Goal: Task Accomplishment & Management: Manage account settings

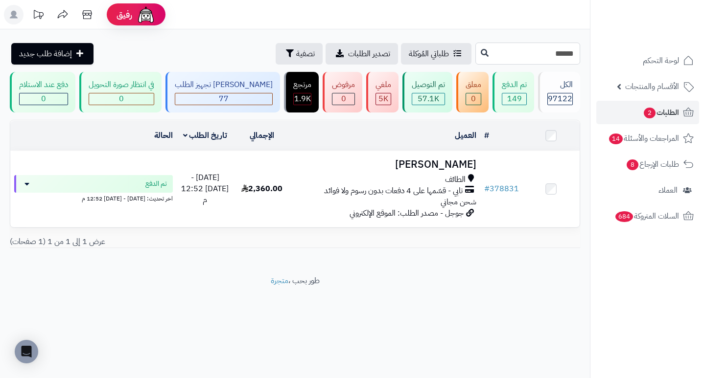
click at [525, 54] on input "******" at bounding box center [527, 54] width 105 height 22
type input "******"
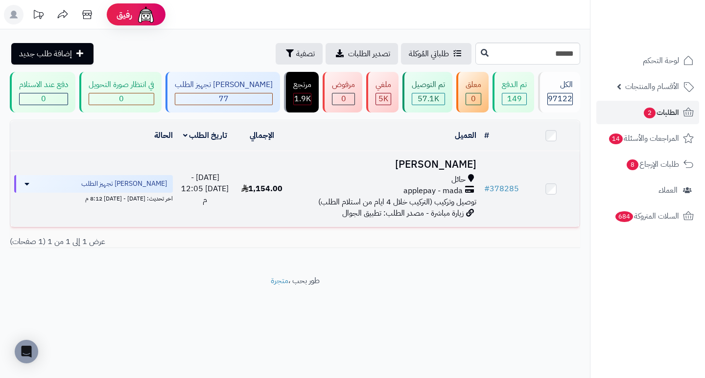
click at [459, 166] on h3 "Yahya Omar" at bounding box center [385, 164] width 182 height 11
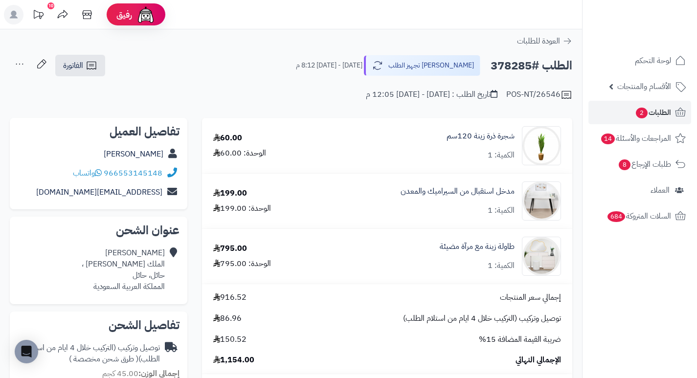
click at [513, 71] on h2 "الطلب #378285" at bounding box center [532, 66] width 82 height 20
copy h2 "378285"
click at [658, 116] on span "الطلبات 2" at bounding box center [653, 113] width 36 height 14
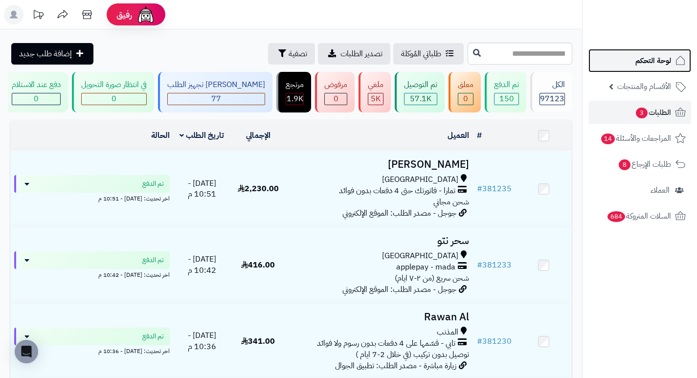
click at [647, 64] on span "لوحة التحكم" at bounding box center [654, 61] width 36 height 14
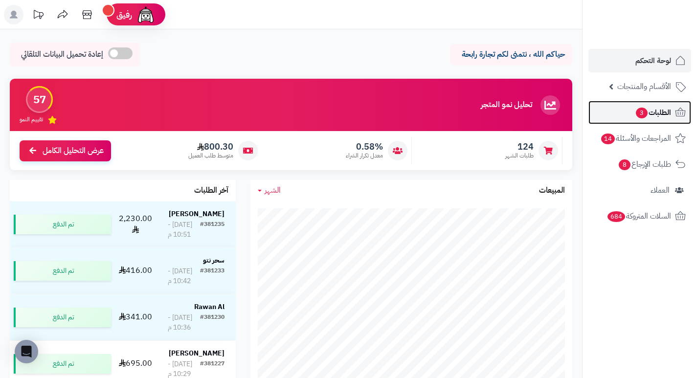
click at [649, 109] on span "الطلبات 3" at bounding box center [653, 113] width 36 height 14
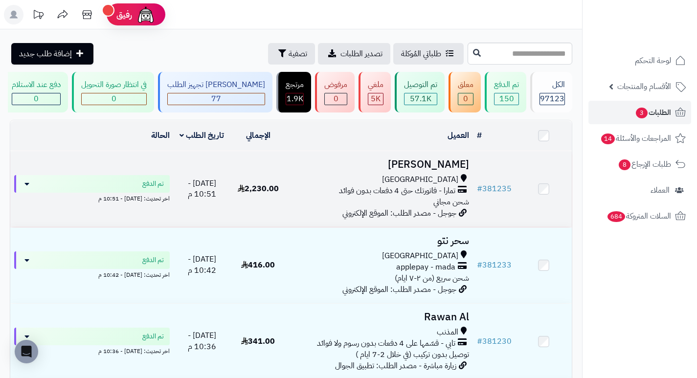
click at [439, 170] on h3 "[PERSON_NAME]" at bounding box center [379, 164] width 179 height 11
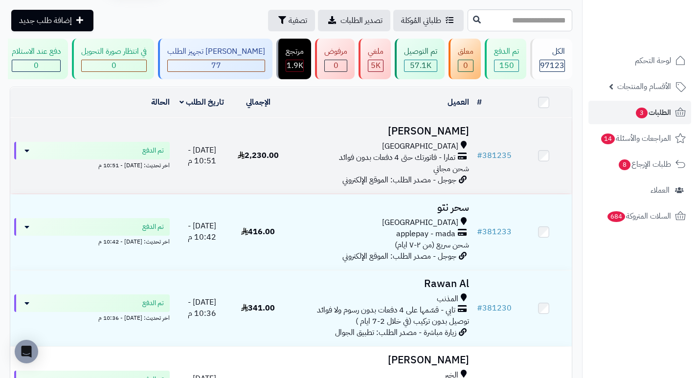
scroll to position [98, 0]
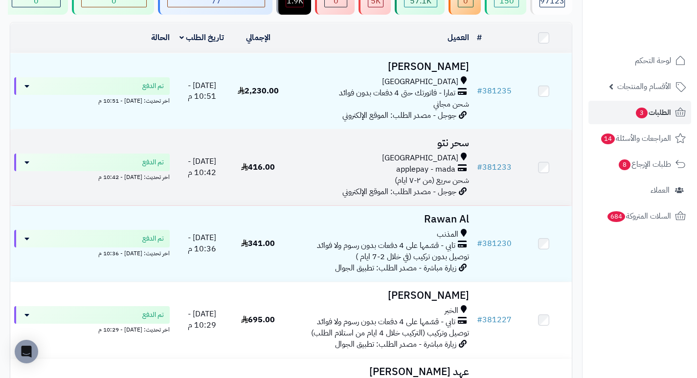
click at [445, 148] on h3 "سحر نتو" at bounding box center [379, 143] width 179 height 11
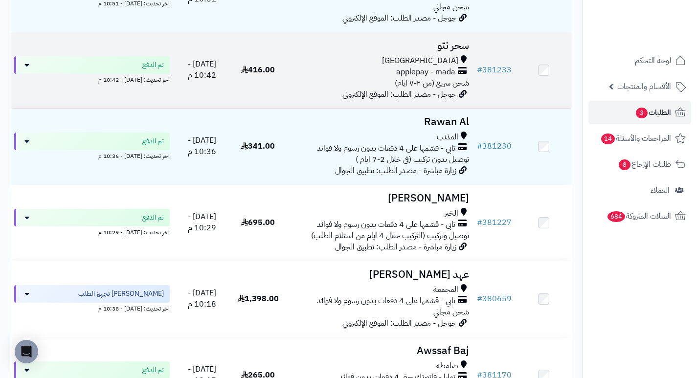
scroll to position [196, 0]
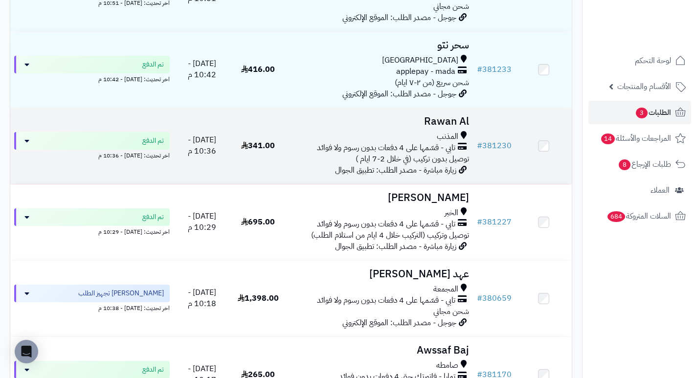
click at [431, 122] on h3 "Rawan Al" at bounding box center [379, 121] width 179 height 11
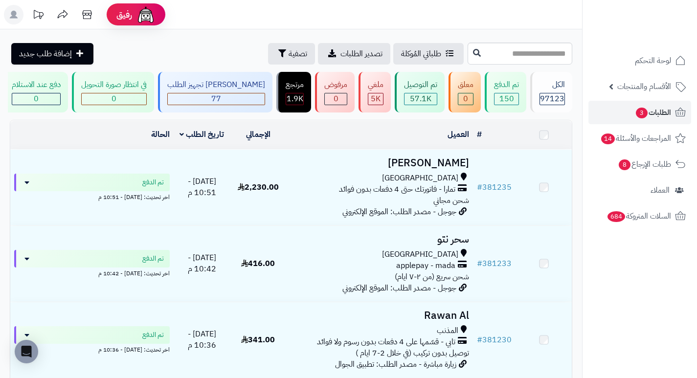
scroll to position [196, 0]
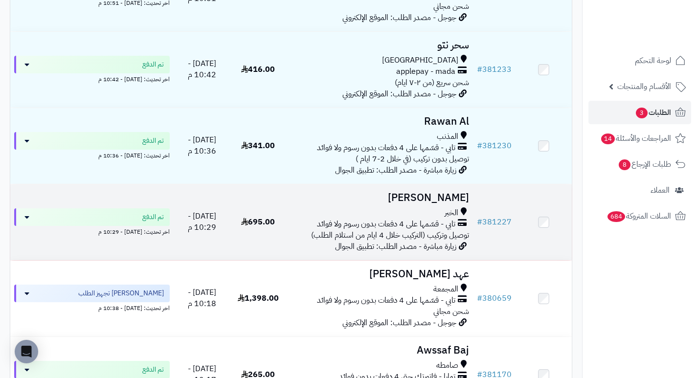
click at [445, 201] on h3 "[PERSON_NAME]" at bounding box center [379, 197] width 179 height 11
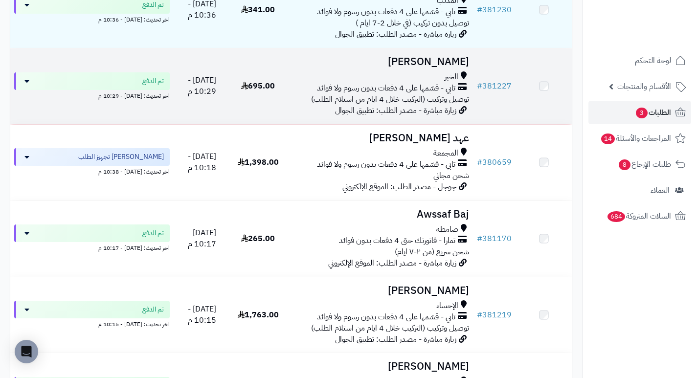
scroll to position [343, 0]
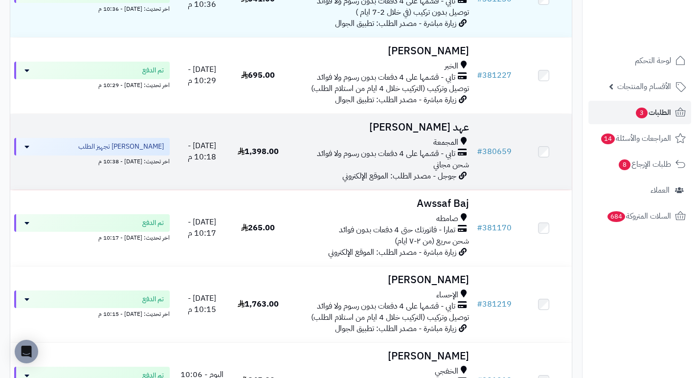
click at [456, 133] on h3 "عهد [PERSON_NAME]" at bounding box center [379, 127] width 179 height 11
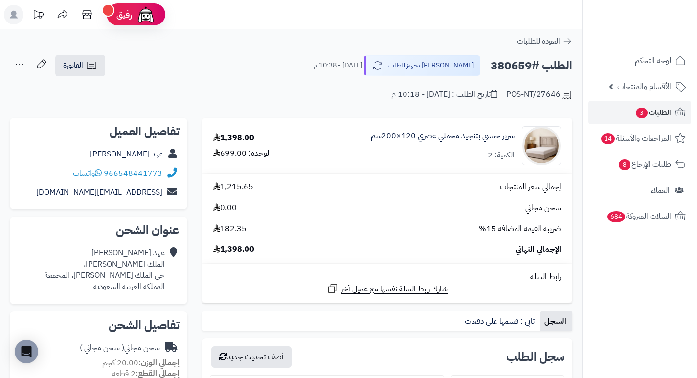
drag, startPoint x: 307, startPoint y: 87, endPoint x: 296, endPoint y: 89, distance: 11.4
click at [296, 89] on div "POS-NT/27646 تاريخ الطلب : اليوم - 10:18 م" at bounding box center [291, 88] width 563 height 23
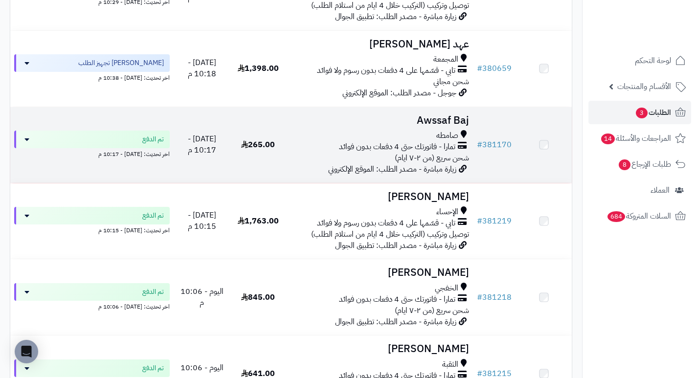
scroll to position [440, 0]
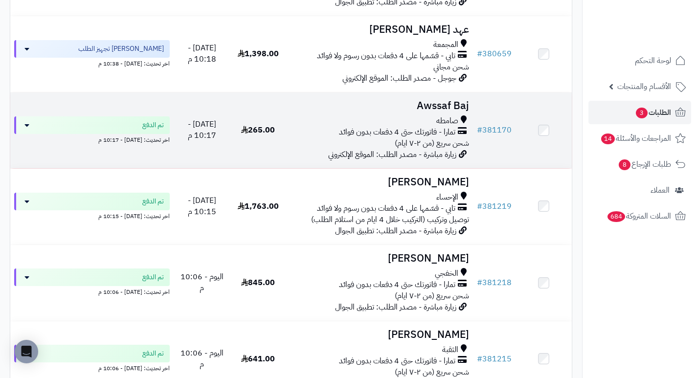
click at [420, 112] on h3 "Awssaf Baj" at bounding box center [379, 105] width 179 height 11
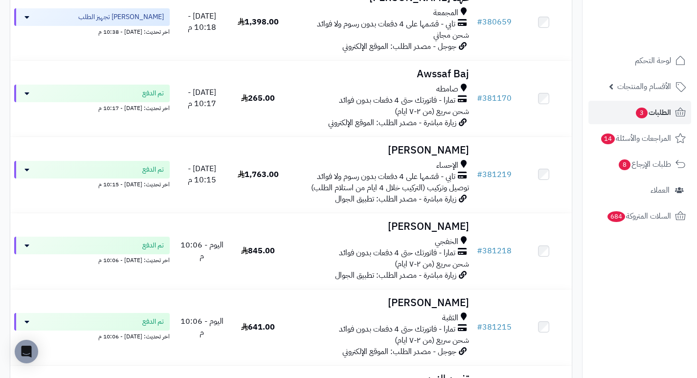
scroll to position [489, 0]
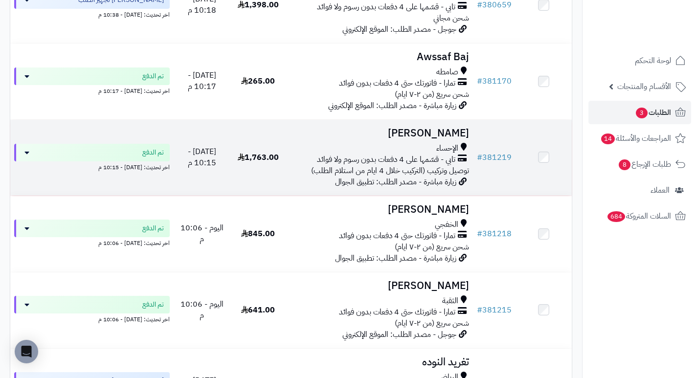
click at [434, 139] on h3 "[PERSON_NAME]" at bounding box center [379, 133] width 179 height 11
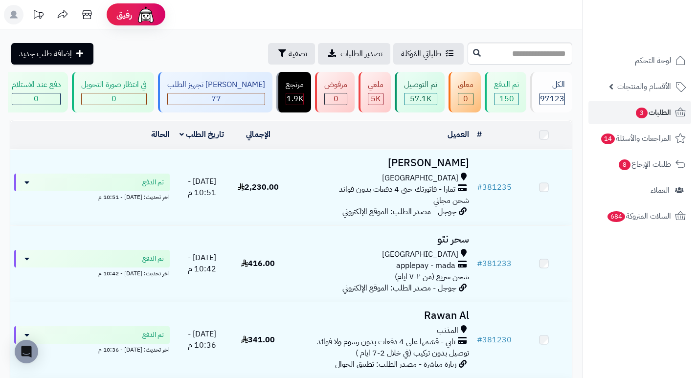
scroll to position [587, 0]
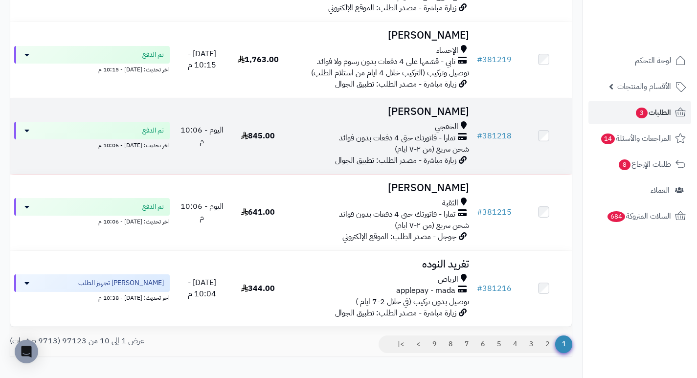
click at [444, 117] on h3 "[PERSON_NAME]" at bounding box center [379, 111] width 179 height 11
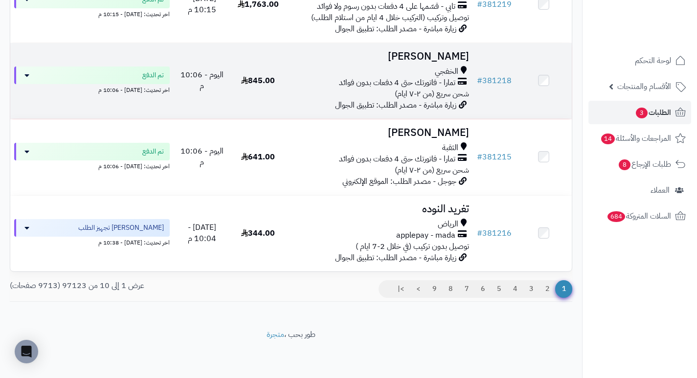
scroll to position [648, 0]
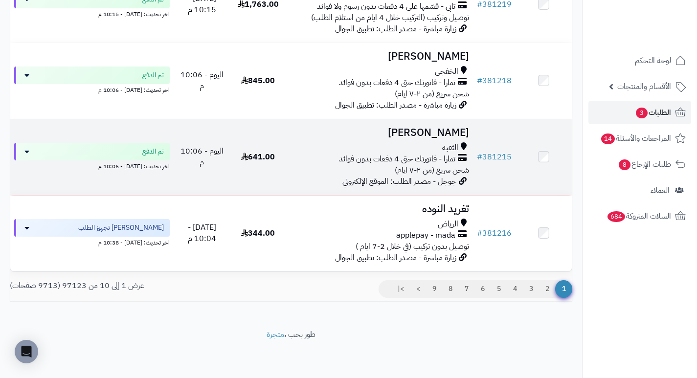
click at [452, 137] on h3 "سميه حبيب" at bounding box center [379, 132] width 179 height 11
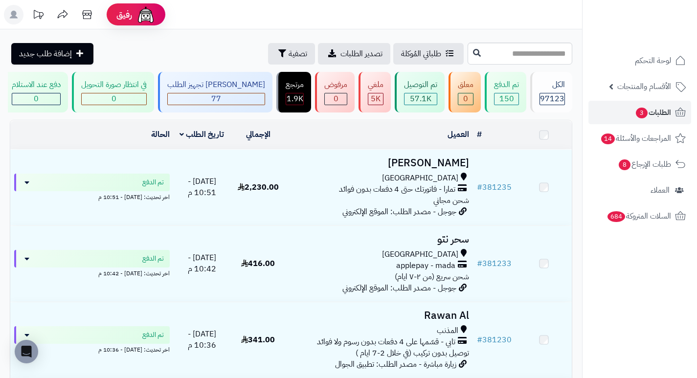
scroll to position [648, 0]
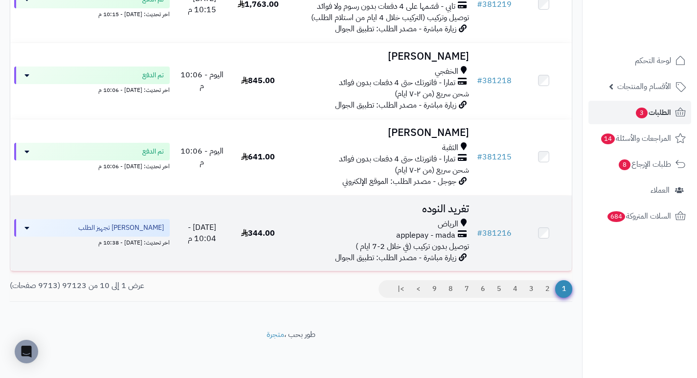
click at [451, 208] on h3 "تغريد النوده" at bounding box center [379, 209] width 179 height 11
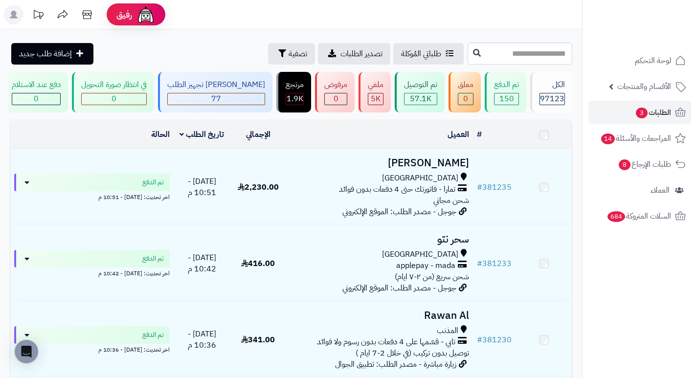
scroll to position [648, 0]
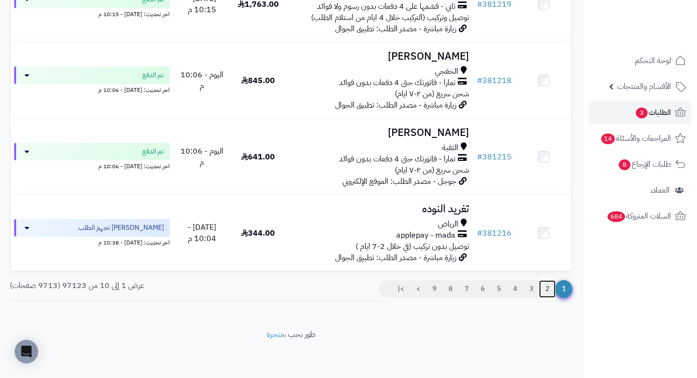
click at [549, 286] on link "2" at bounding box center [547, 289] width 17 height 18
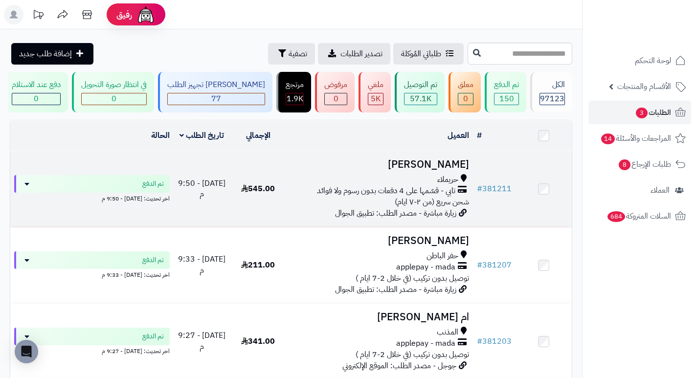
click at [462, 170] on h3 "[PERSON_NAME]" at bounding box center [379, 164] width 179 height 11
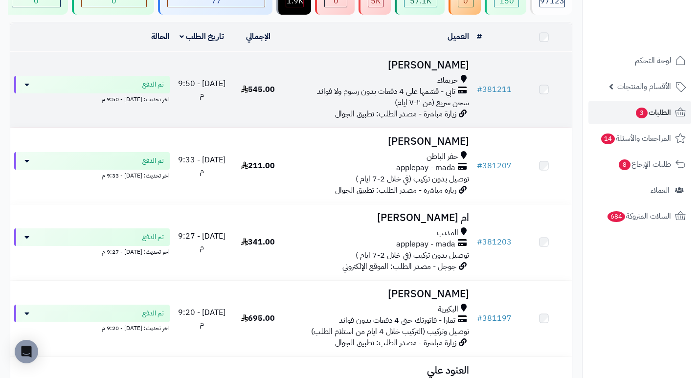
scroll to position [98, 0]
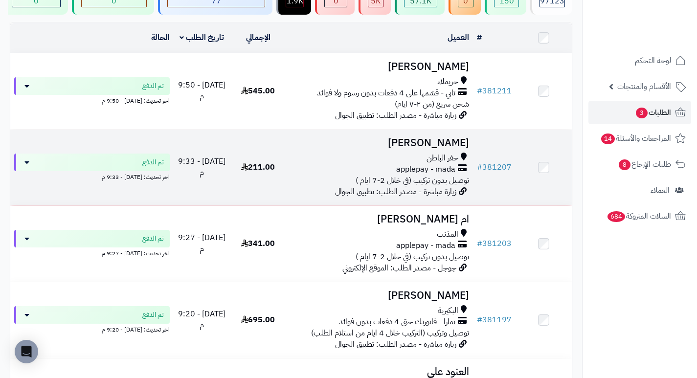
click at [443, 147] on h3 "[PERSON_NAME]" at bounding box center [379, 143] width 179 height 11
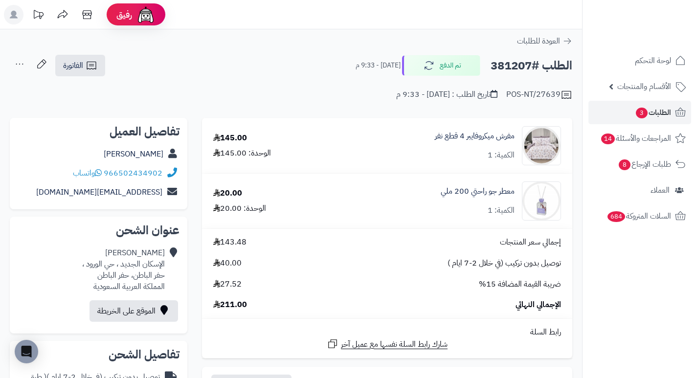
drag, startPoint x: 309, startPoint y: 64, endPoint x: 287, endPoint y: 78, distance: 26.2
click at [287, 78] on div "POS-NT/27639 تاريخ الطلب : [DATE] - 9:33 م" at bounding box center [291, 88] width 563 height 23
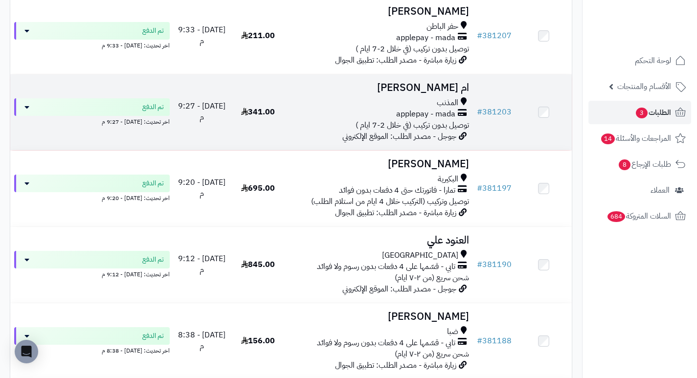
scroll to position [245, 0]
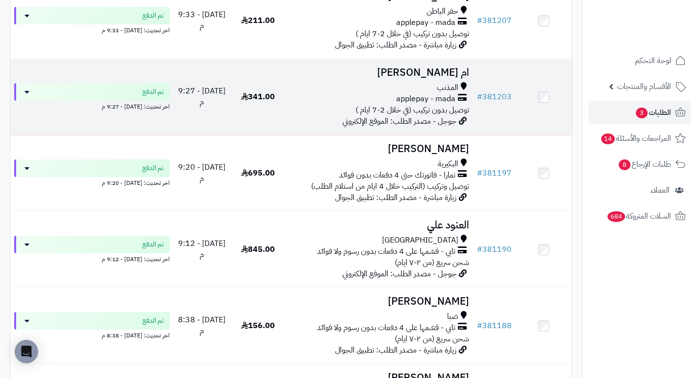
click at [441, 78] on h3 "ام [PERSON_NAME]" at bounding box center [379, 72] width 179 height 11
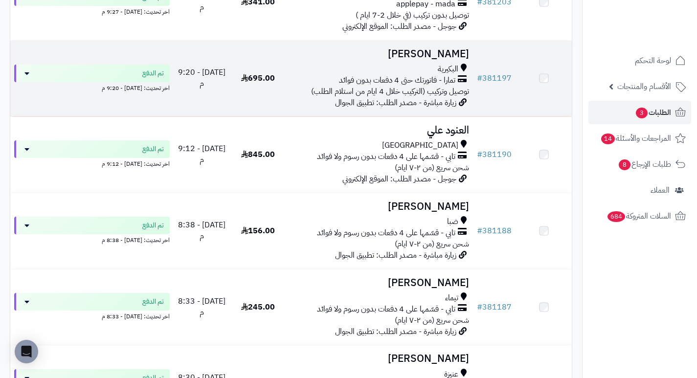
scroll to position [343, 0]
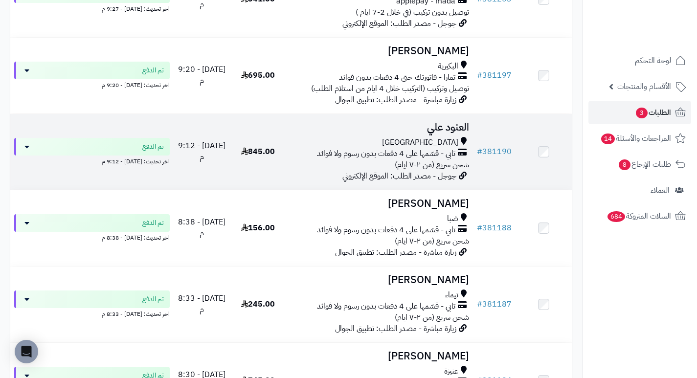
click at [451, 133] on h3 "العنود علي" at bounding box center [379, 127] width 179 height 11
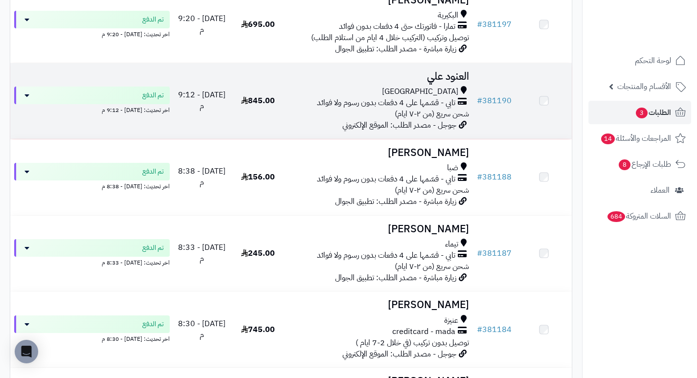
scroll to position [440, 0]
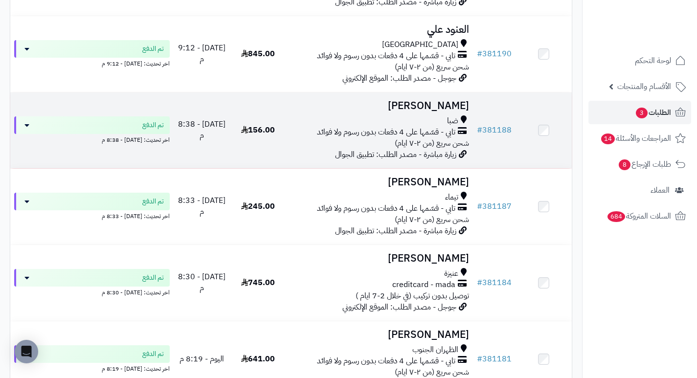
click at [441, 107] on h3 "[PERSON_NAME]" at bounding box center [379, 105] width 179 height 11
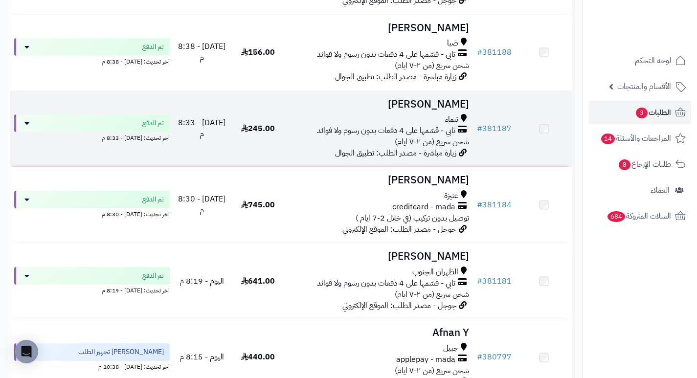
scroll to position [538, 0]
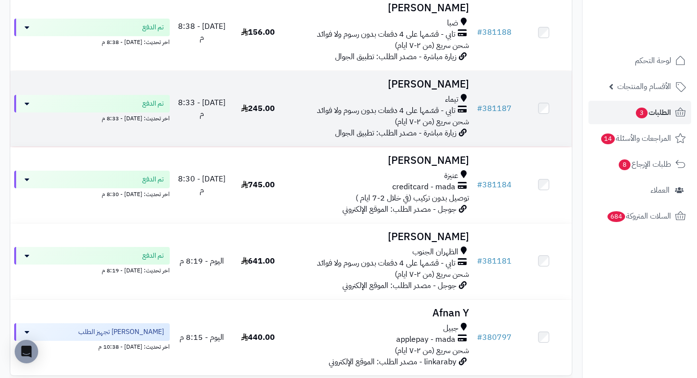
click at [446, 90] on h3 "[PERSON_NAME]" at bounding box center [379, 84] width 179 height 11
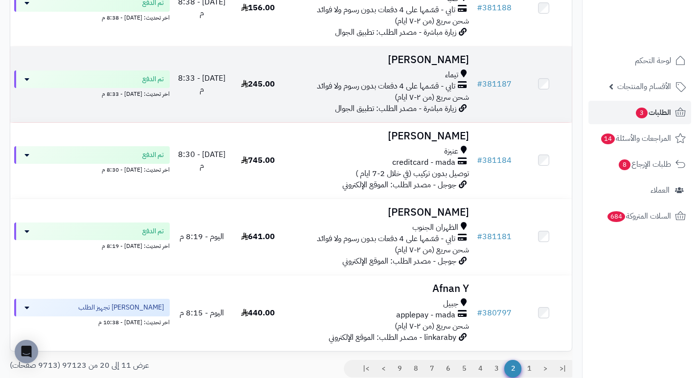
scroll to position [587, 0]
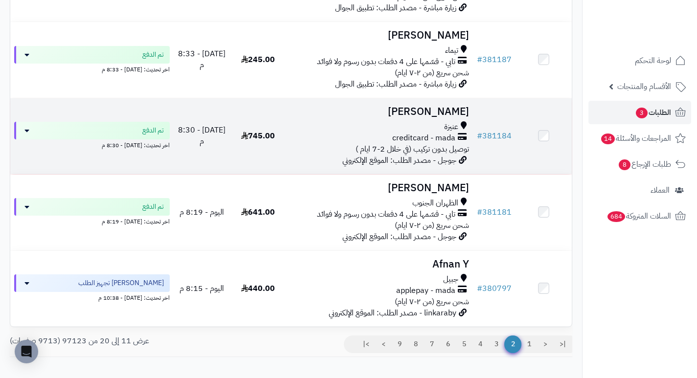
click at [439, 113] on h3 "[PERSON_NAME]" at bounding box center [379, 111] width 179 height 11
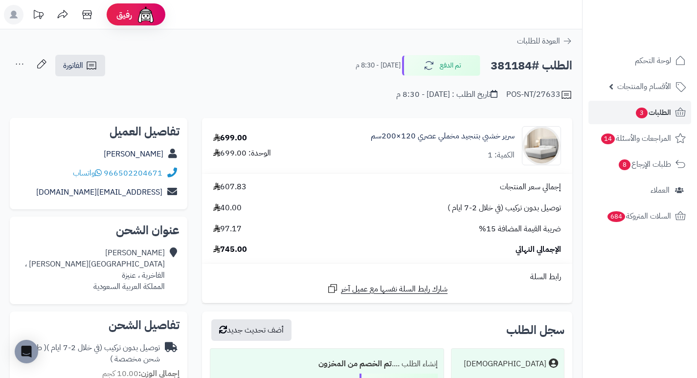
drag, startPoint x: 290, startPoint y: 94, endPoint x: 292, endPoint y: 70, distance: 23.6
click at [292, 70] on div "الطلب #381184 تم الدفع [DATE] - 8:30 م الفاتورة طباعة الفاتورة إرسال الفاتورة إ…" at bounding box center [291, 65] width 563 height 23
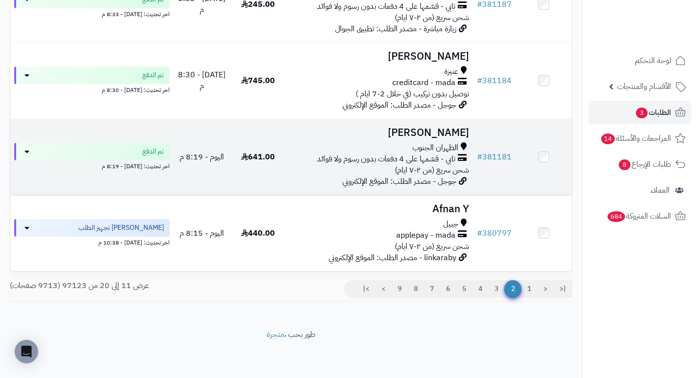
scroll to position [648, 0]
click at [439, 138] on h3 "يحيى ال حسين" at bounding box center [379, 132] width 179 height 11
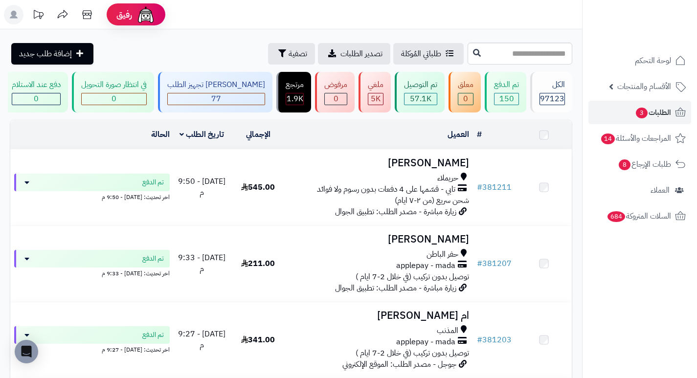
scroll to position [648, 0]
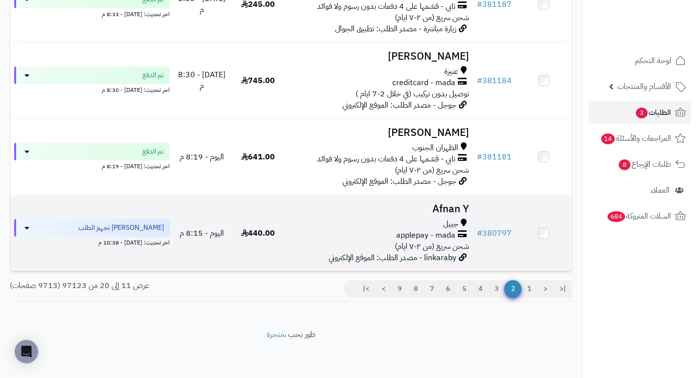
click at [457, 209] on h3 "Afnan Y" at bounding box center [379, 209] width 179 height 11
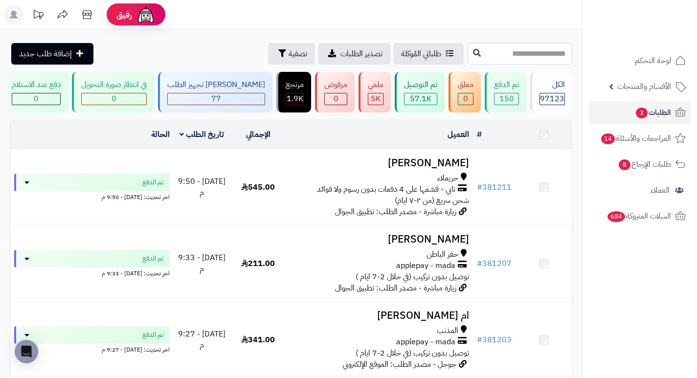
scroll to position [648, 0]
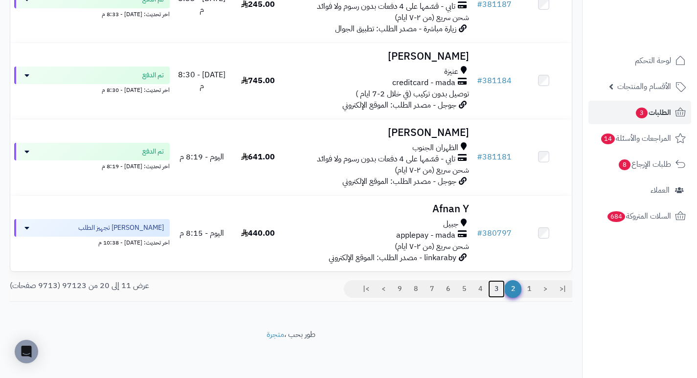
click at [499, 292] on link "3" at bounding box center [496, 289] width 17 height 18
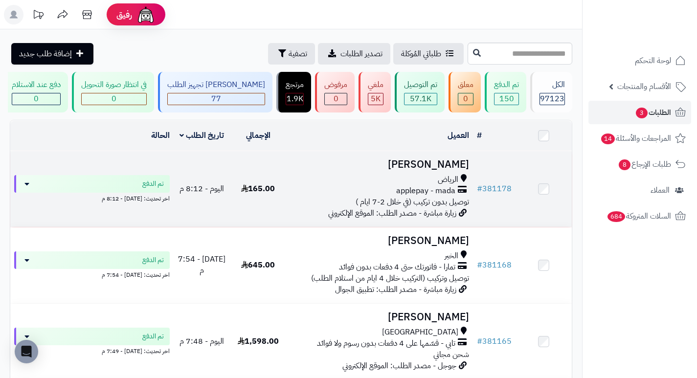
click at [432, 170] on h3 "[PERSON_NAME]" at bounding box center [379, 164] width 179 height 11
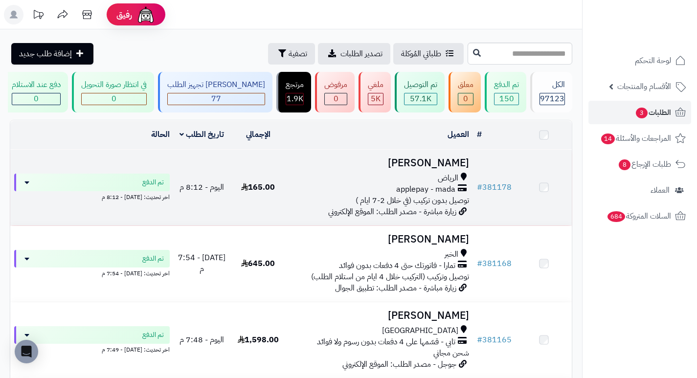
scroll to position [98, 0]
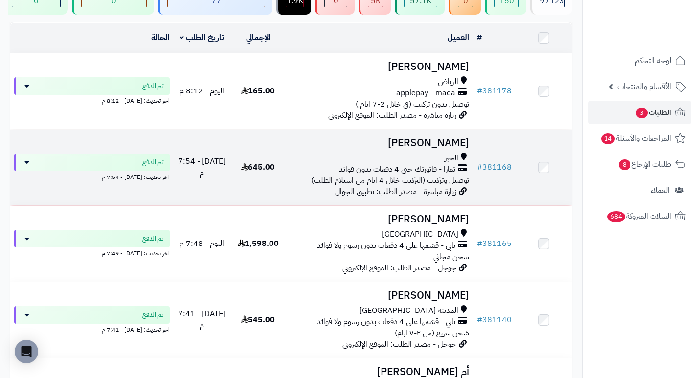
click at [449, 149] on h3 "Mohamed Hzazai" at bounding box center [379, 143] width 179 height 11
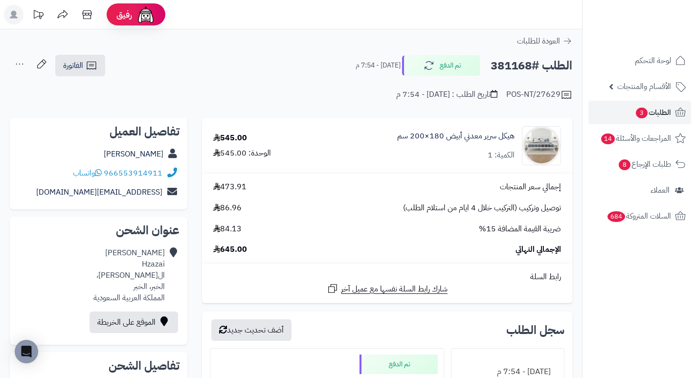
drag, startPoint x: 286, startPoint y: 82, endPoint x: 293, endPoint y: 57, distance: 25.5
click at [293, 57] on div "الطلب #381168 تم الدفع اليوم - 7:54 م الفاتورة طباعة الفاتورة إرسال الفاتورة إل…" at bounding box center [291, 65] width 563 height 23
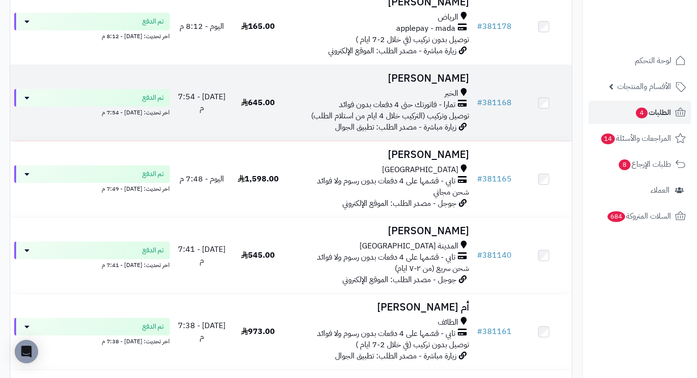
scroll to position [245, 0]
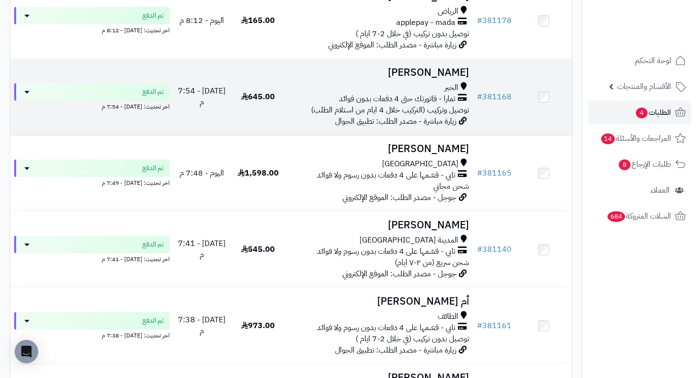
click at [429, 78] on h3 "Mohamed Hzazai" at bounding box center [379, 72] width 179 height 11
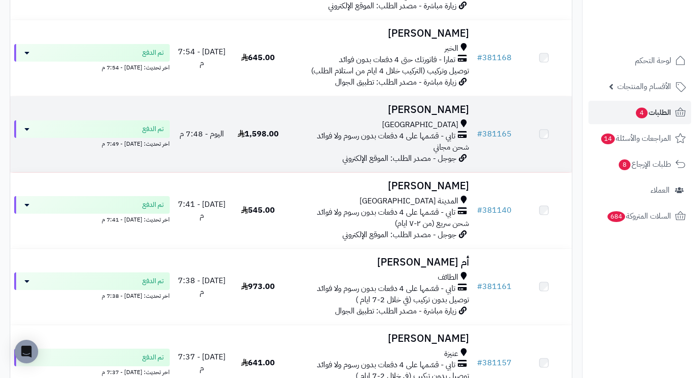
scroll to position [294, 0]
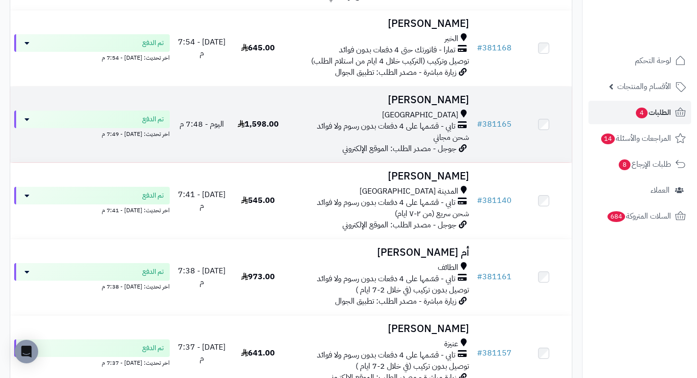
click at [450, 106] on h3 "[PERSON_NAME]" at bounding box center [379, 99] width 179 height 11
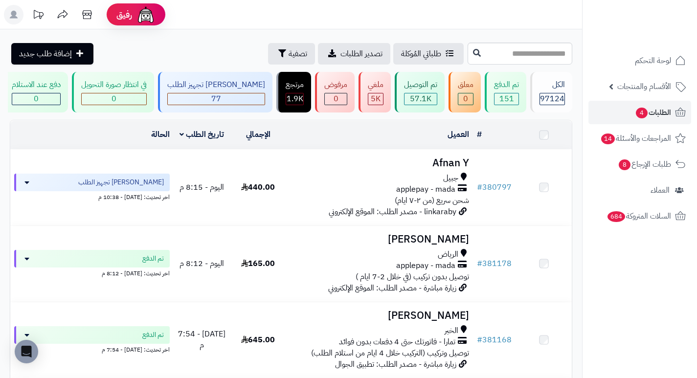
scroll to position [392, 0]
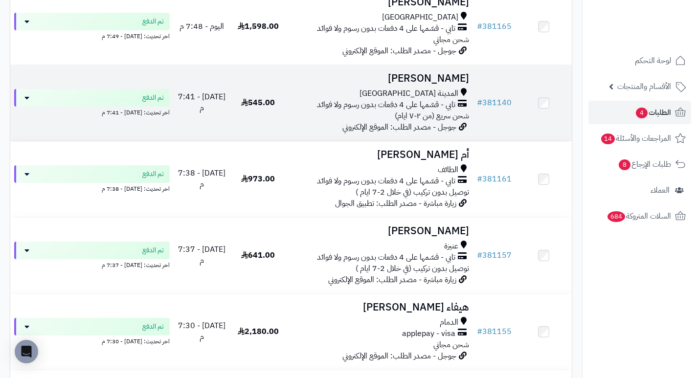
click at [456, 84] on h3 "عارف الحربي" at bounding box center [379, 78] width 179 height 11
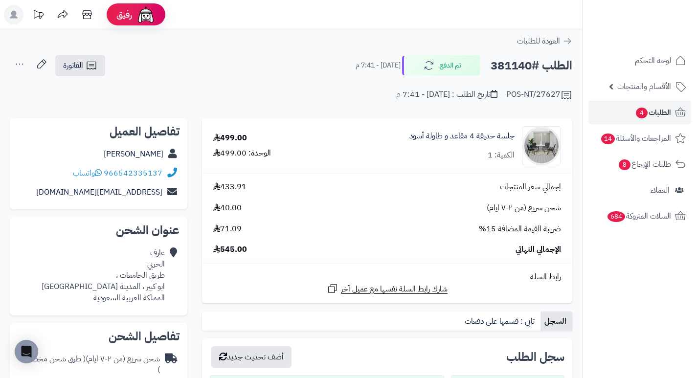
drag, startPoint x: 315, startPoint y: 81, endPoint x: 346, endPoint y: 86, distance: 31.3
click at [346, 86] on div "POS-NT/27627 تاريخ الطلب : اليوم - 7:41 م" at bounding box center [291, 88] width 563 height 23
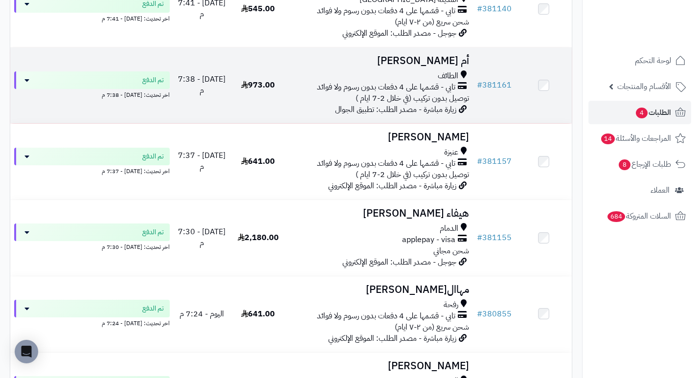
scroll to position [489, 0]
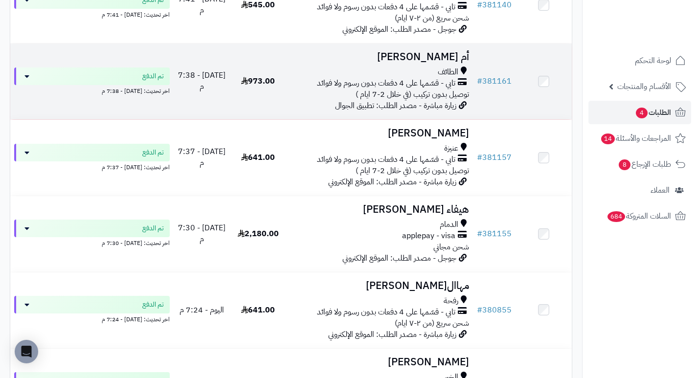
click at [450, 63] on h3 "أم [PERSON_NAME]" at bounding box center [379, 56] width 179 height 11
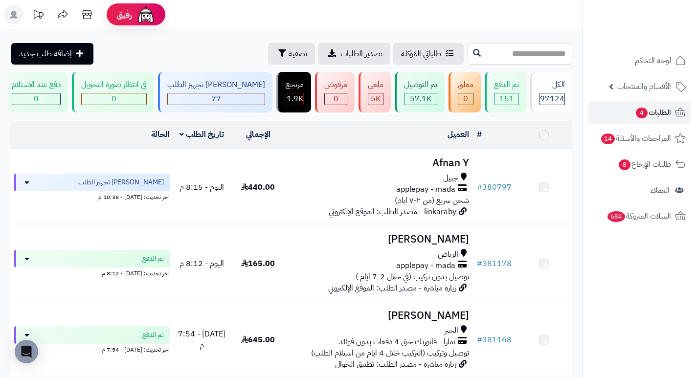
scroll to position [489, 0]
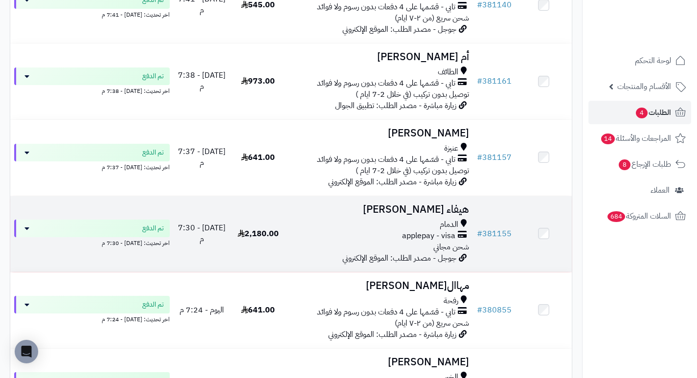
click at [447, 210] on h3 "هيفاء المطيري" at bounding box center [379, 209] width 179 height 11
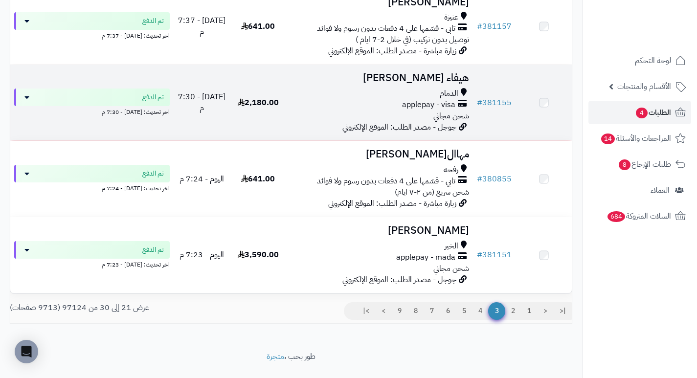
scroll to position [636, 0]
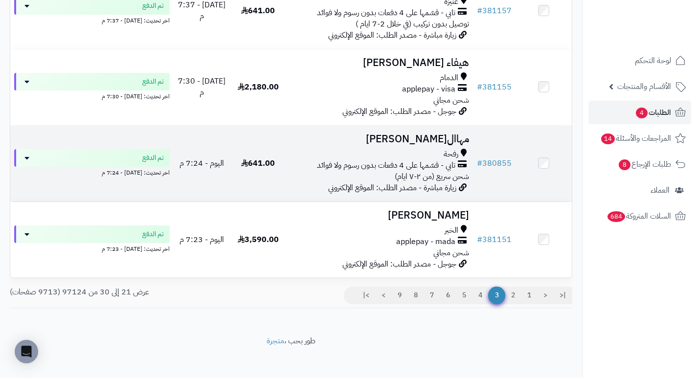
click at [461, 145] on h3 "مهاال[PERSON_NAME]" at bounding box center [379, 139] width 179 height 11
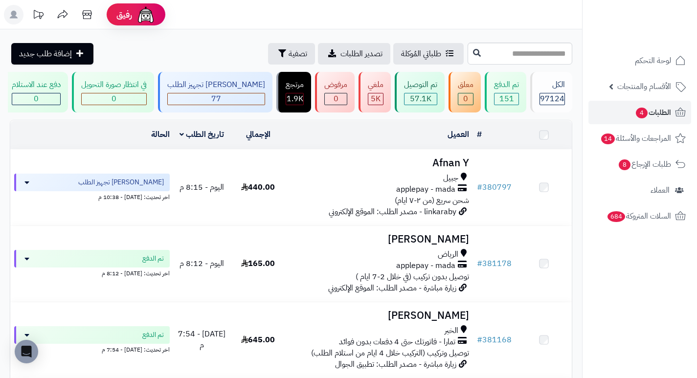
scroll to position [636, 0]
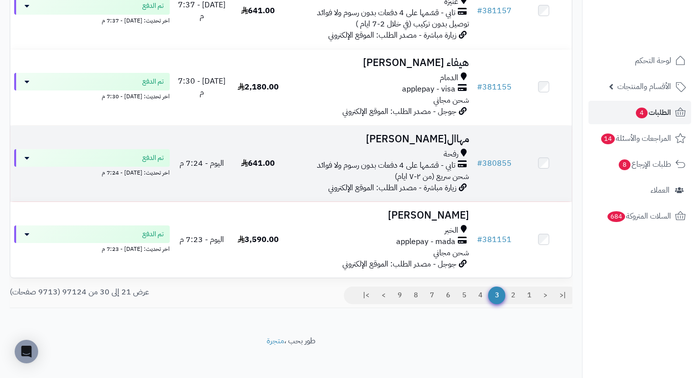
click at [412, 143] on h3 "مهاال[PERSON_NAME]" at bounding box center [379, 139] width 179 height 11
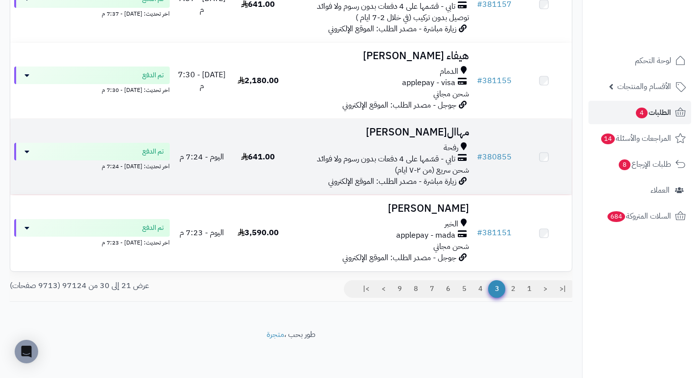
scroll to position [648, 0]
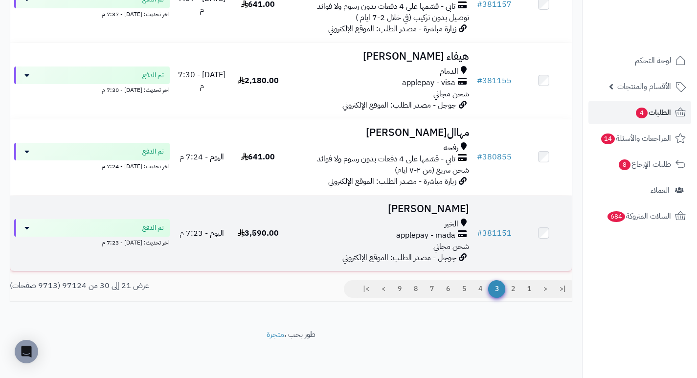
click at [434, 206] on h3 "[PERSON_NAME]" at bounding box center [379, 209] width 179 height 11
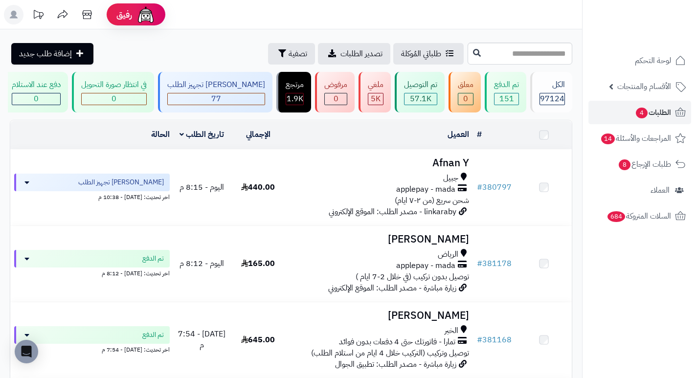
scroll to position [648, 0]
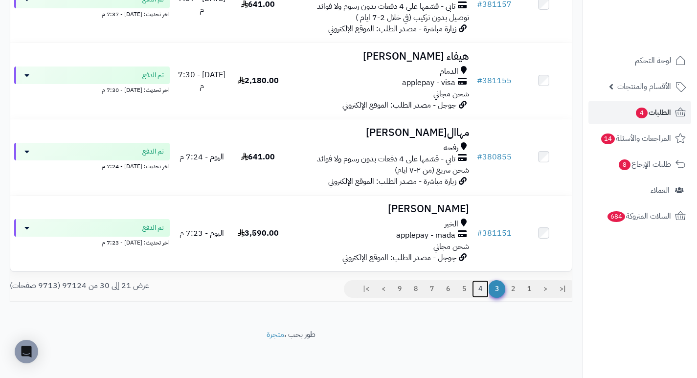
click at [478, 290] on link "4" at bounding box center [480, 289] width 17 height 18
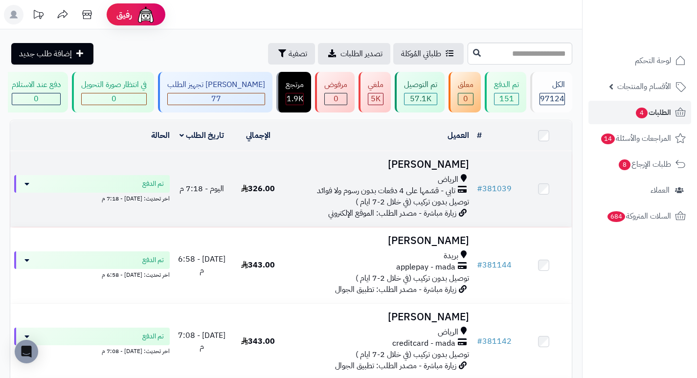
click at [435, 166] on h3 "[PERSON_NAME]" at bounding box center [379, 164] width 179 height 11
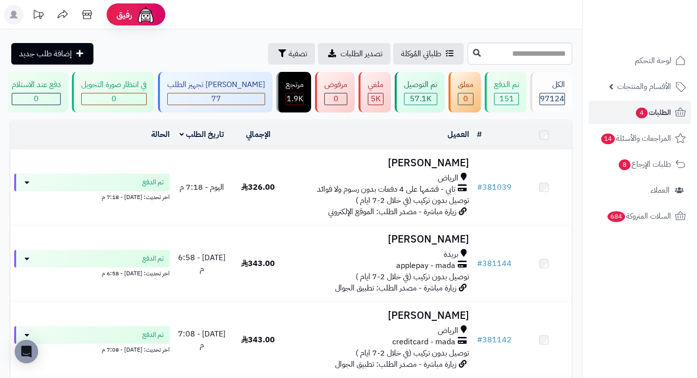
scroll to position [98, 0]
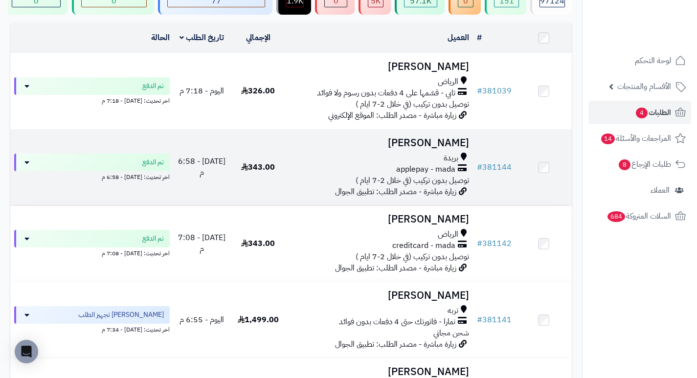
click at [449, 149] on h3 "[PERSON_NAME]" at bounding box center [379, 143] width 179 height 11
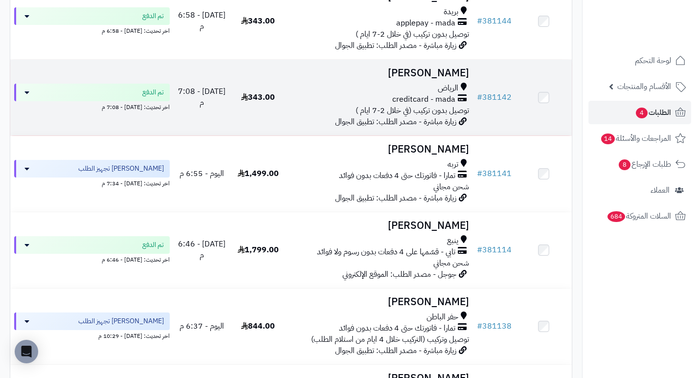
scroll to position [245, 0]
click at [449, 78] on h3 "[PERSON_NAME]" at bounding box center [379, 72] width 179 height 11
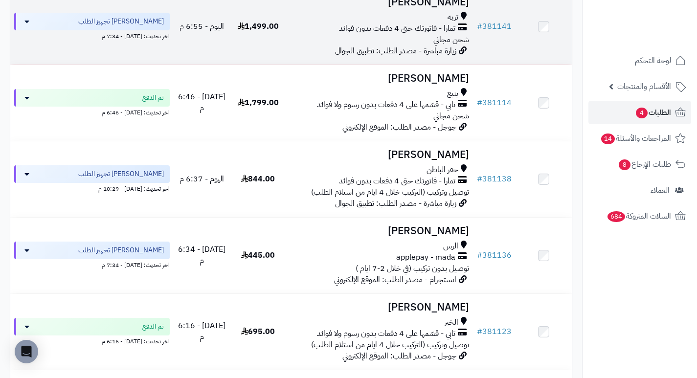
scroll to position [343, 0]
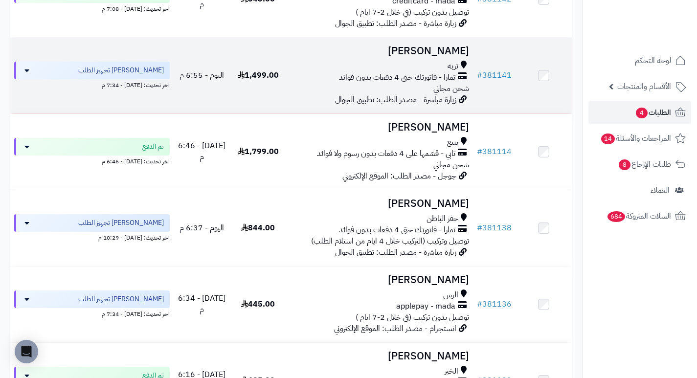
click at [459, 54] on h3 "نوره البقمي" at bounding box center [379, 51] width 179 height 11
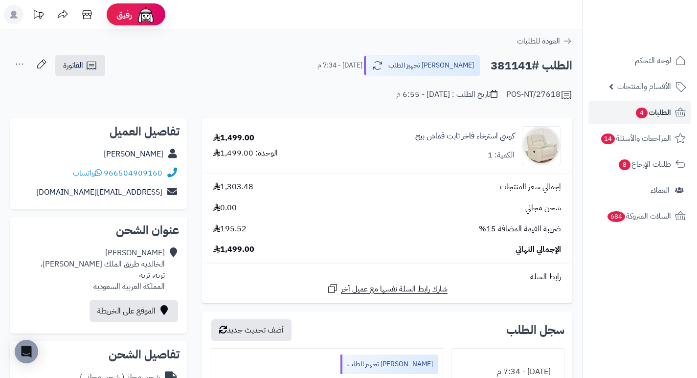
drag, startPoint x: 286, startPoint y: 50, endPoint x: 267, endPoint y: 50, distance: 19.6
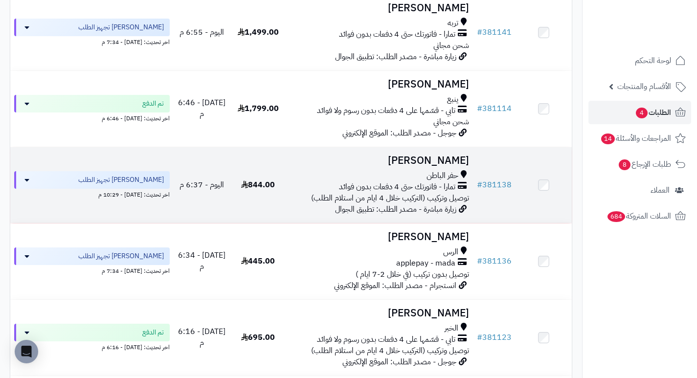
scroll to position [440, 0]
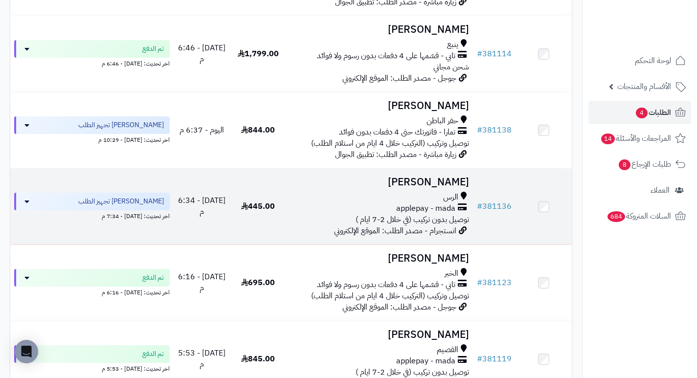
click at [436, 188] on h3 "[PERSON_NAME]" at bounding box center [379, 182] width 179 height 11
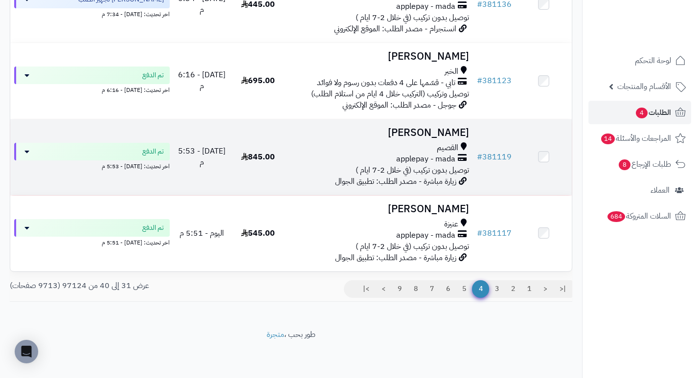
scroll to position [648, 0]
click at [438, 130] on h3 "[PERSON_NAME]" at bounding box center [379, 132] width 179 height 11
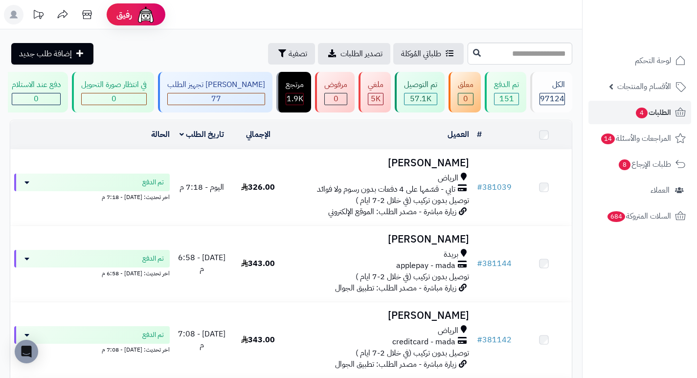
scroll to position [648, 0]
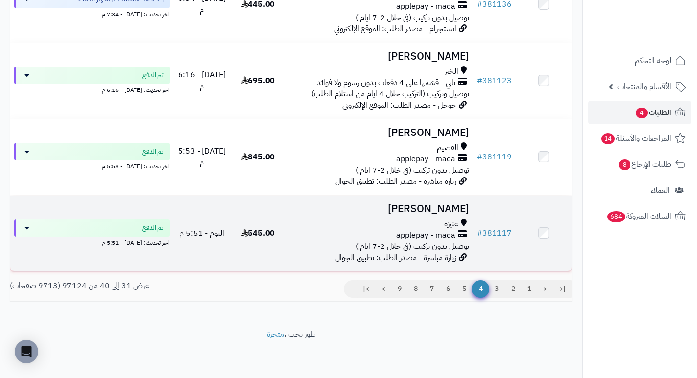
click at [440, 209] on h3 "[PERSON_NAME]" at bounding box center [379, 209] width 179 height 11
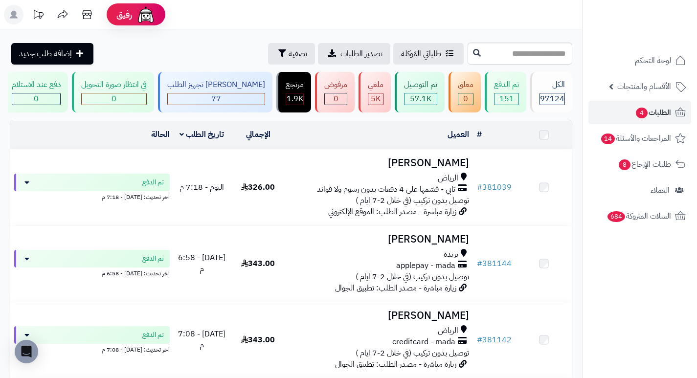
scroll to position [648, 0]
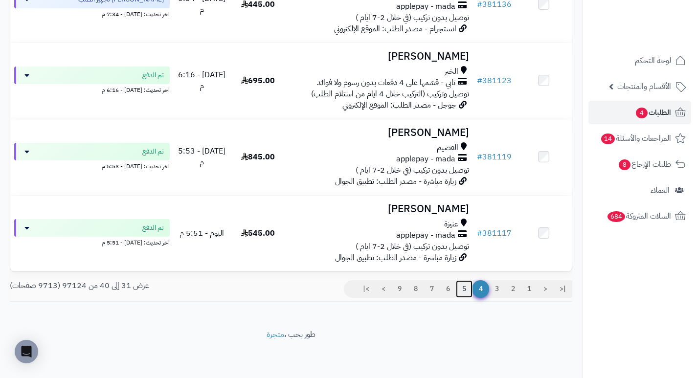
click at [462, 293] on link "5" at bounding box center [464, 289] width 17 height 18
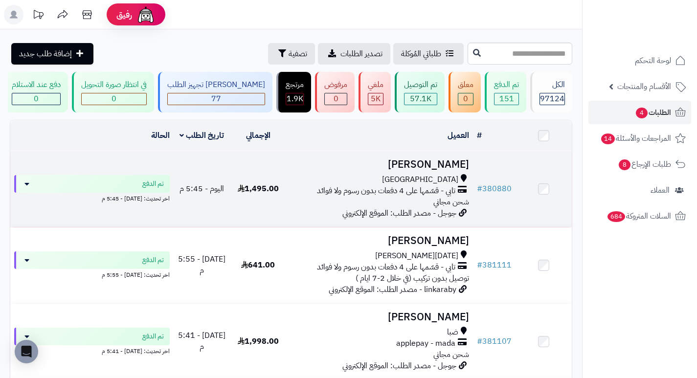
click at [430, 168] on h3 "[PERSON_NAME]" at bounding box center [379, 164] width 179 height 11
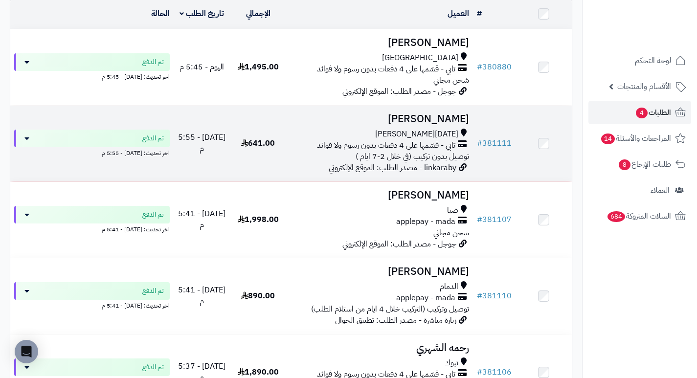
scroll to position [147, 0]
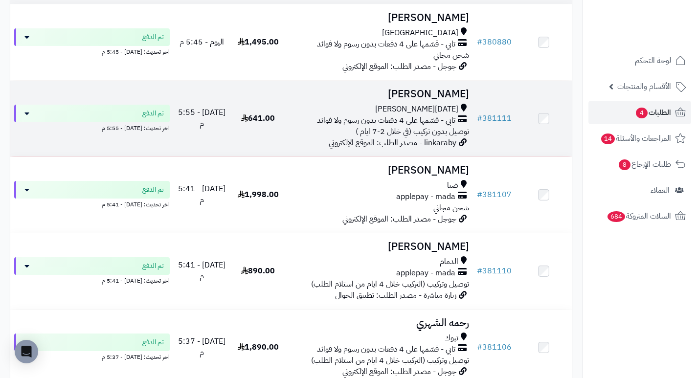
click at [459, 98] on h3 "فالح الاحمري" at bounding box center [379, 94] width 179 height 11
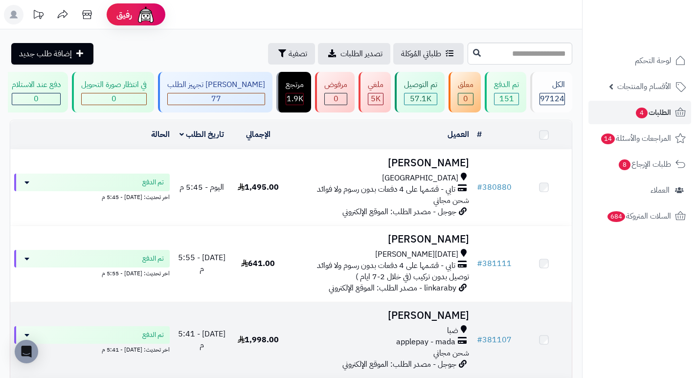
scroll to position [157, 0]
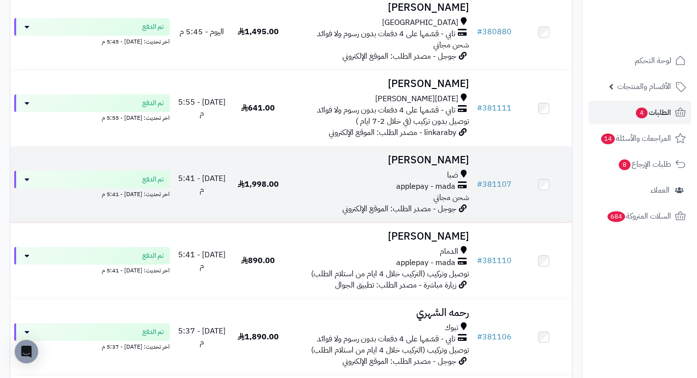
click at [466, 165] on h3 "[PERSON_NAME]" at bounding box center [379, 160] width 179 height 11
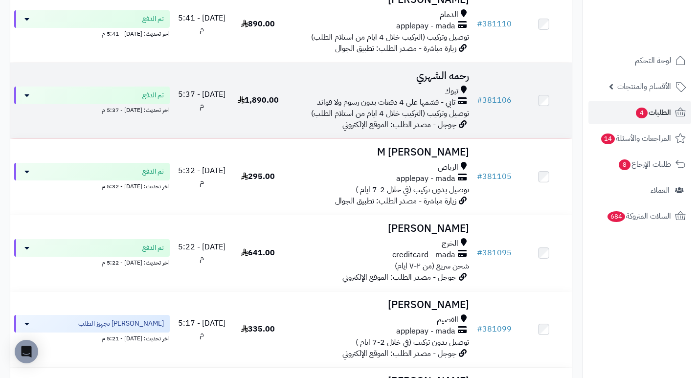
scroll to position [411, 0]
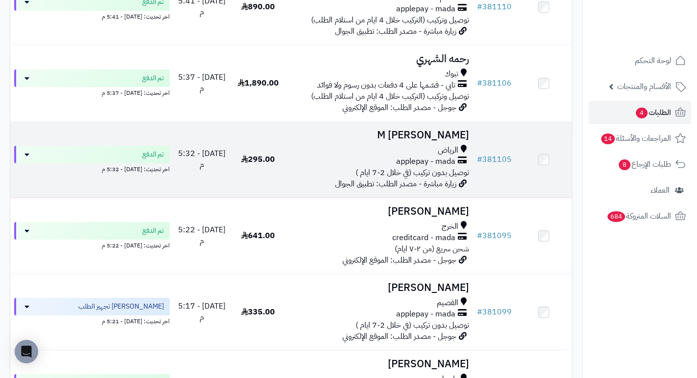
click at [440, 141] on h3 "M [PERSON_NAME]" at bounding box center [379, 135] width 179 height 11
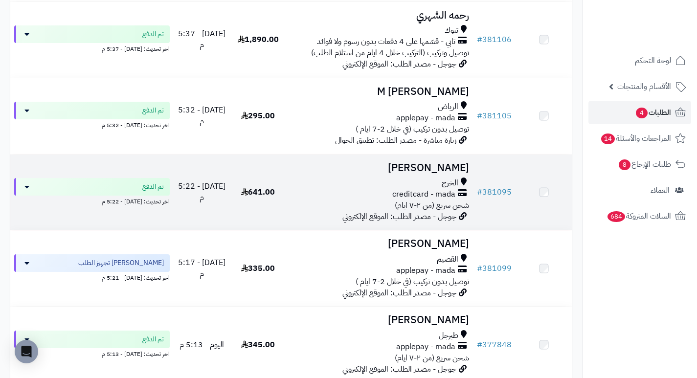
scroll to position [509, 0]
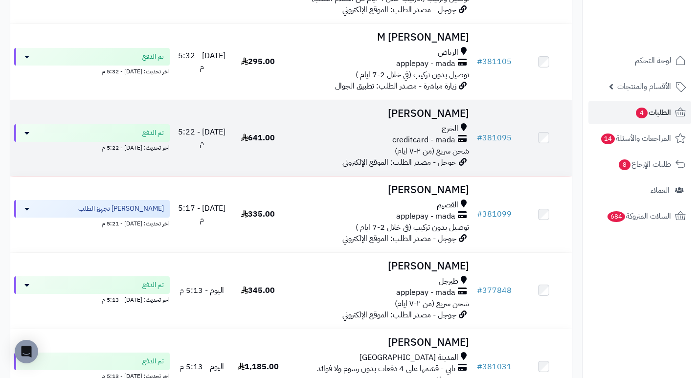
click at [460, 119] on h3 "[PERSON_NAME]" at bounding box center [379, 113] width 179 height 11
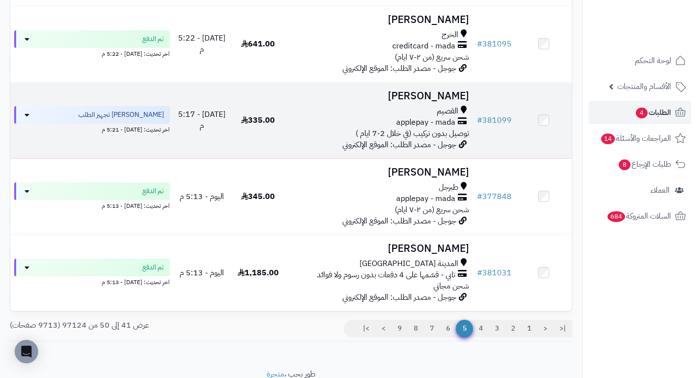
scroll to position [607, 0]
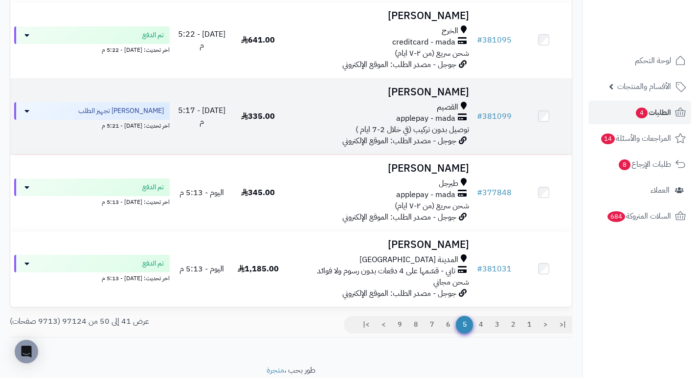
click at [445, 94] on h3 "[PERSON_NAME]" at bounding box center [379, 92] width 179 height 11
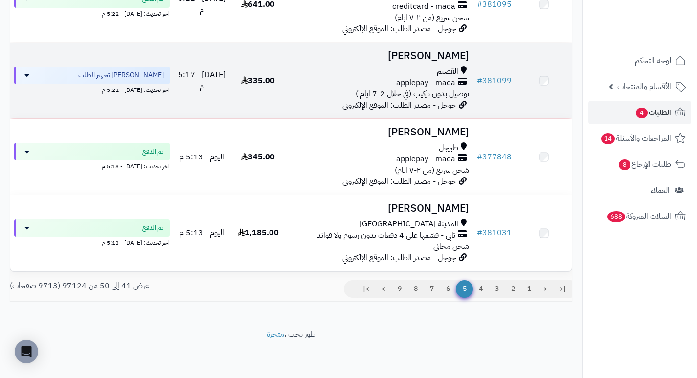
scroll to position [648, 0]
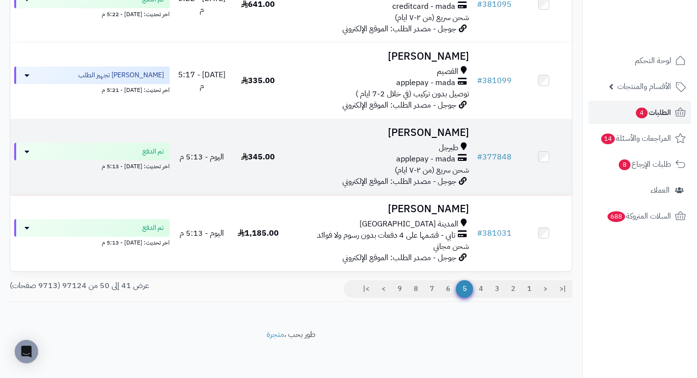
click at [427, 128] on h3 "رواف الشراري" at bounding box center [379, 132] width 179 height 11
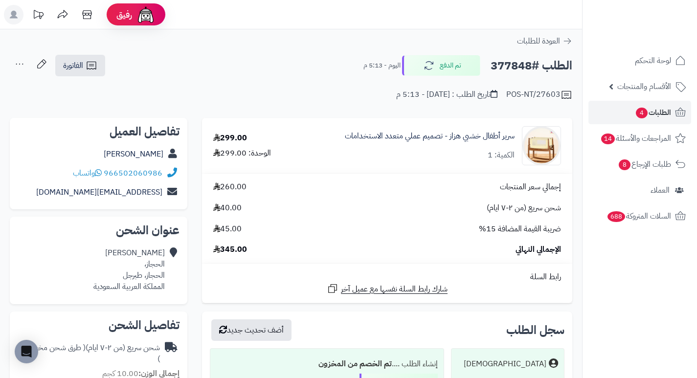
drag, startPoint x: 328, startPoint y: 82, endPoint x: 341, endPoint y: 87, distance: 14.3
click at [341, 87] on div "POS-NT/27603 تاريخ الطلب : اليوم - 5:13 م" at bounding box center [291, 88] width 563 height 23
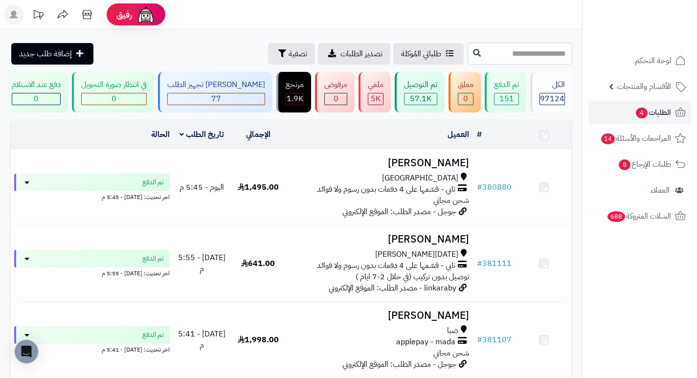
scroll to position [648, 0]
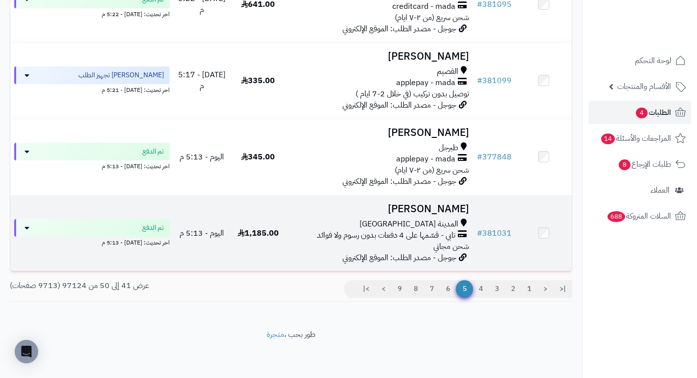
click at [457, 212] on h3 "[PERSON_NAME]" at bounding box center [379, 209] width 179 height 11
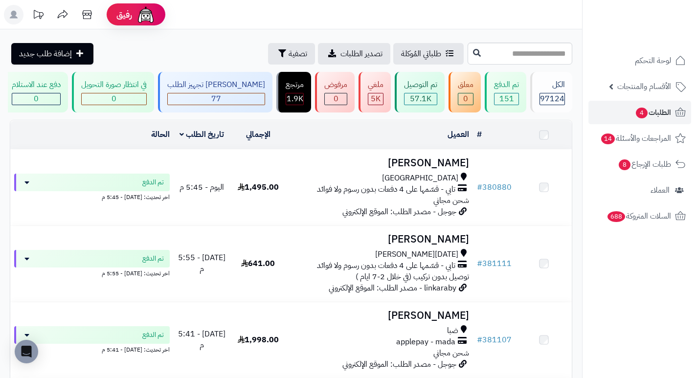
scroll to position [648, 0]
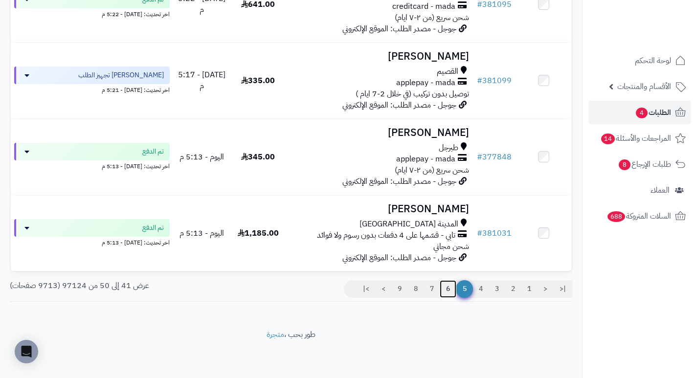
click at [447, 288] on link "6" at bounding box center [448, 289] width 17 height 18
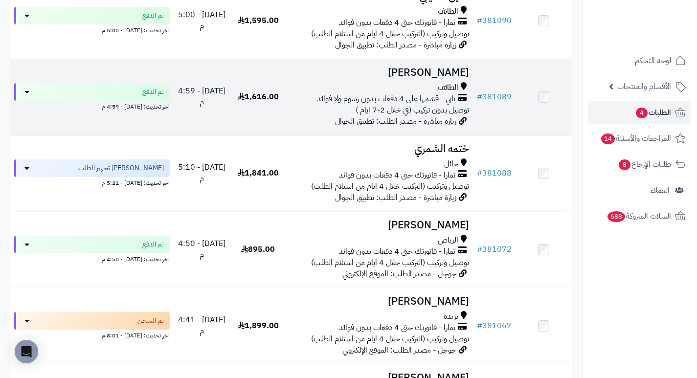
scroll to position [294, 0]
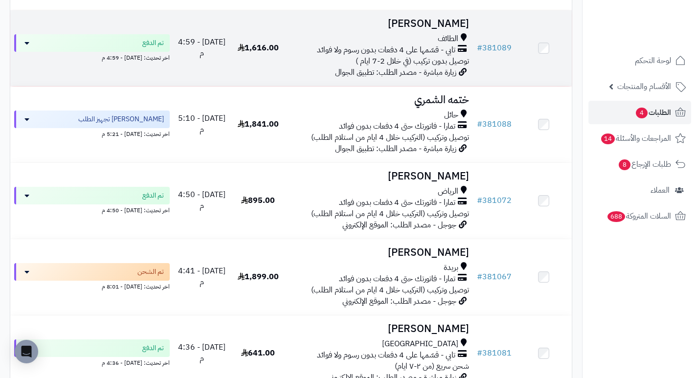
click at [453, 29] on h3 "[PERSON_NAME]" at bounding box center [379, 23] width 179 height 11
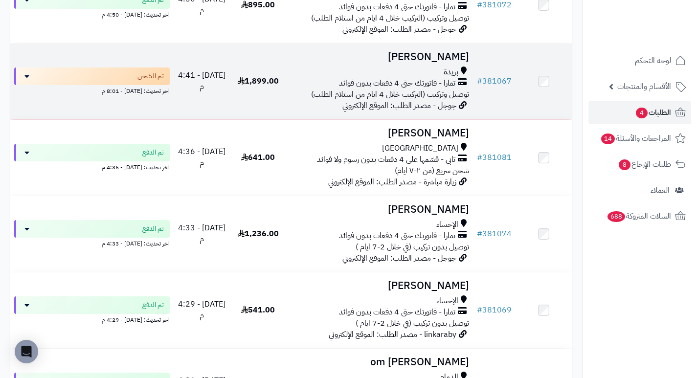
scroll to position [538, 0]
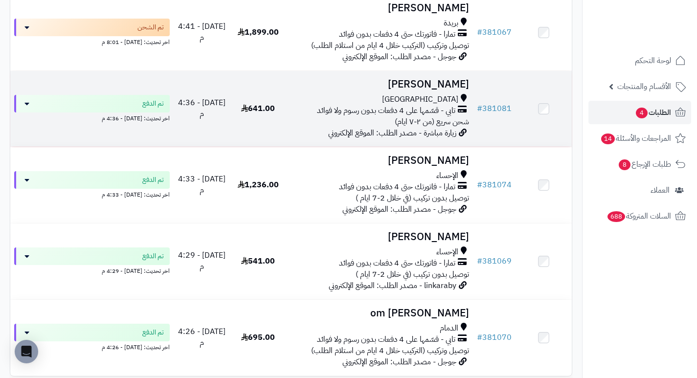
click at [459, 90] on h3 "[PERSON_NAME]" at bounding box center [379, 84] width 179 height 11
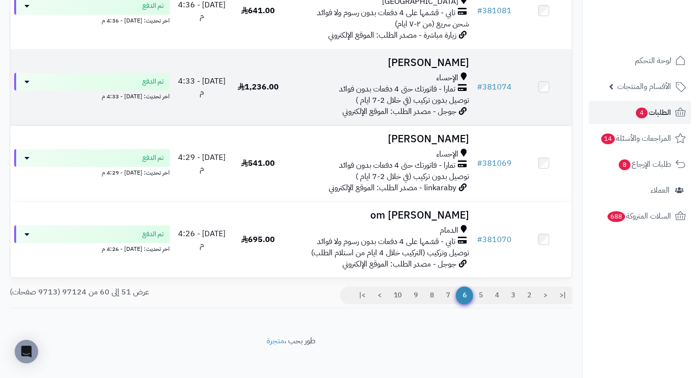
scroll to position [648, 0]
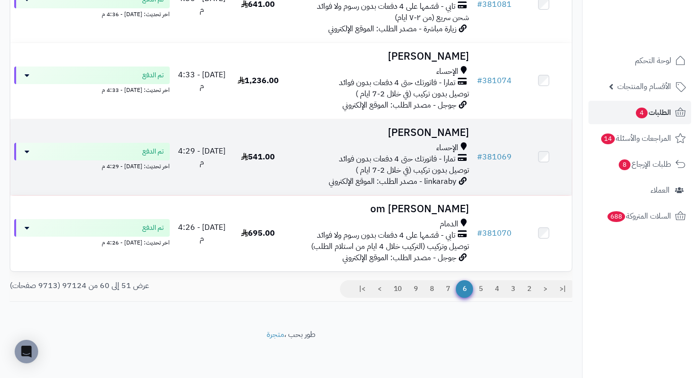
click at [432, 129] on h3 "[PERSON_NAME]" at bounding box center [379, 132] width 179 height 11
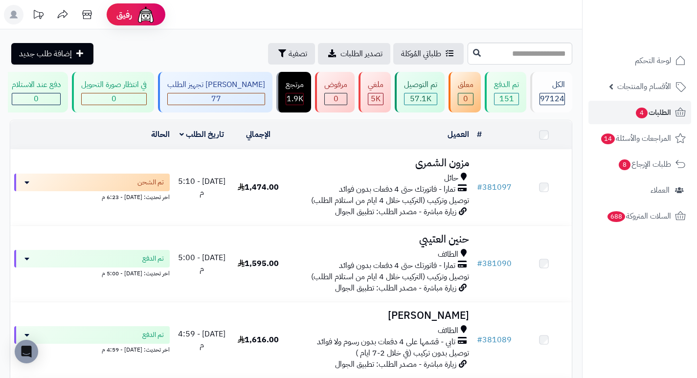
scroll to position [648, 0]
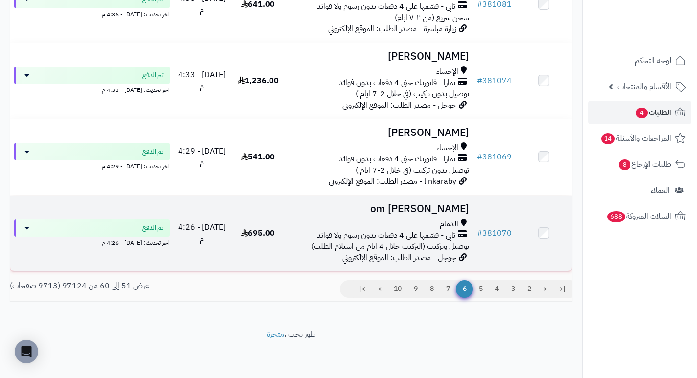
click at [454, 212] on h3 "om [PERSON_NAME]" at bounding box center [379, 209] width 179 height 11
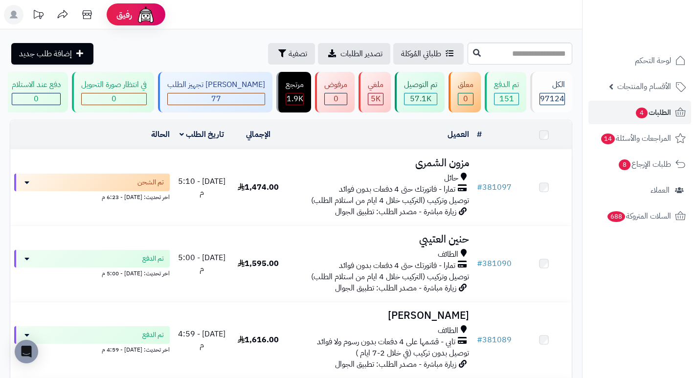
scroll to position [648, 0]
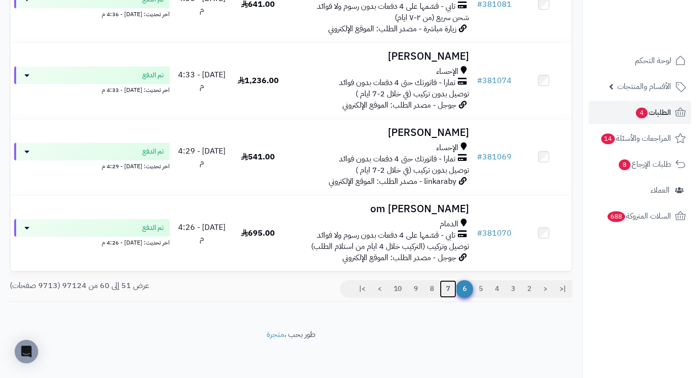
click at [449, 288] on link "7" at bounding box center [448, 289] width 17 height 18
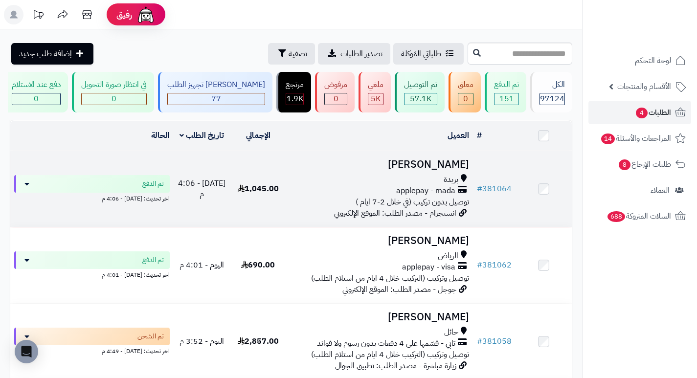
click at [443, 169] on h3 "Rawabi Ali" at bounding box center [379, 164] width 179 height 11
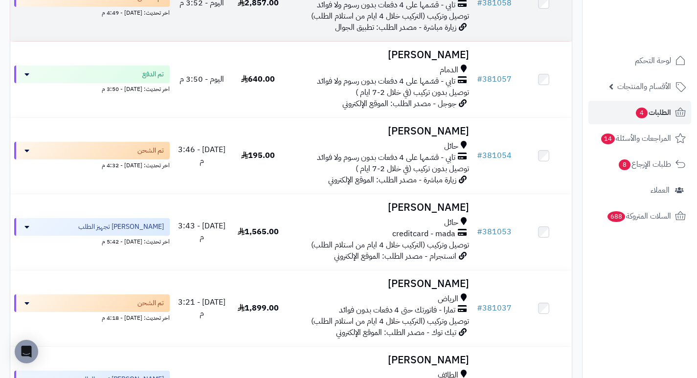
scroll to position [343, 0]
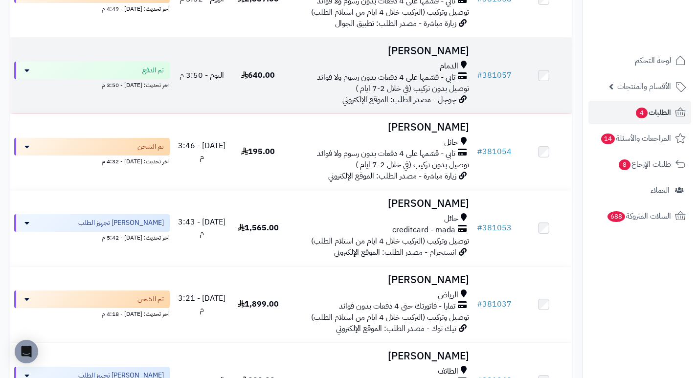
click at [461, 57] on h3 "منال الحربي" at bounding box center [379, 51] width 179 height 11
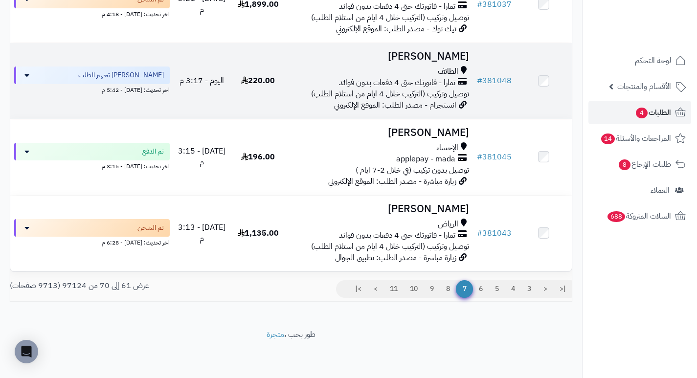
scroll to position [648, 0]
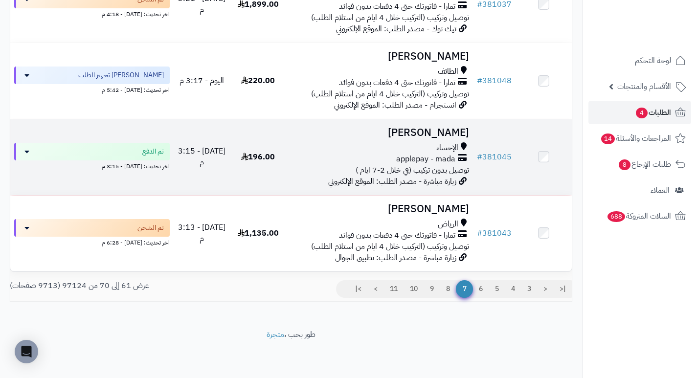
click at [466, 134] on h3 "[PERSON_NAME]" at bounding box center [379, 132] width 179 height 11
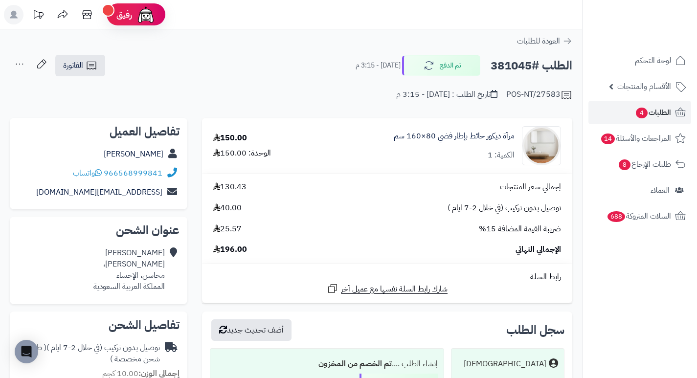
drag, startPoint x: 291, startPoint y: 65, endPoint x: 313, endPoint y: 52, distance: 25.9
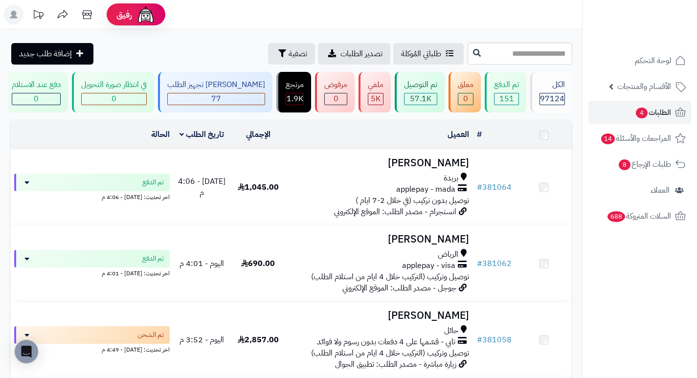
scroll to position [648, 0]
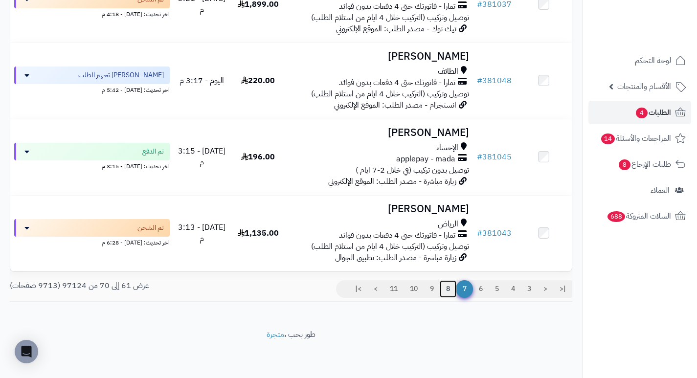
click at [449, 292] on link "8" at bounding box center [448, 289] width 17 height 18
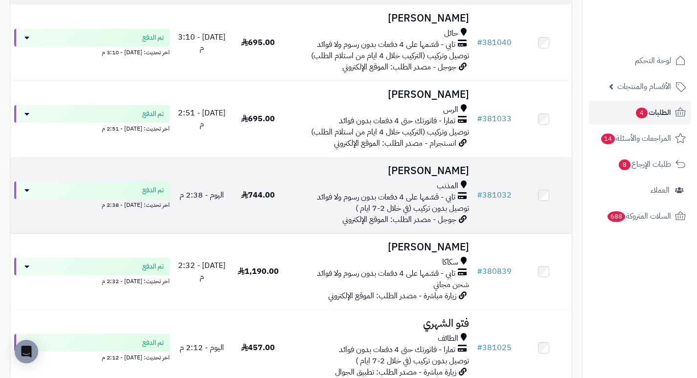
scroll to position [147, 0]
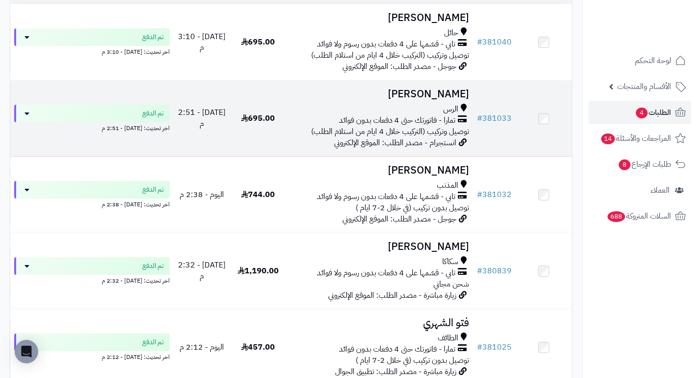
click at [430, 100] on h3 "[PERSON_NAME]" at bounding box center [379, 94] width 179 height 11
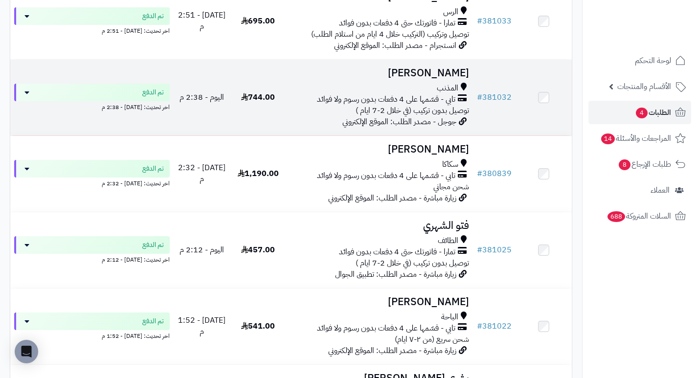
scroll to position [245, 0]
click at [456, 78] on h3 "سلطان الخلف" at bounding box center [379, 72] width 179 height 11
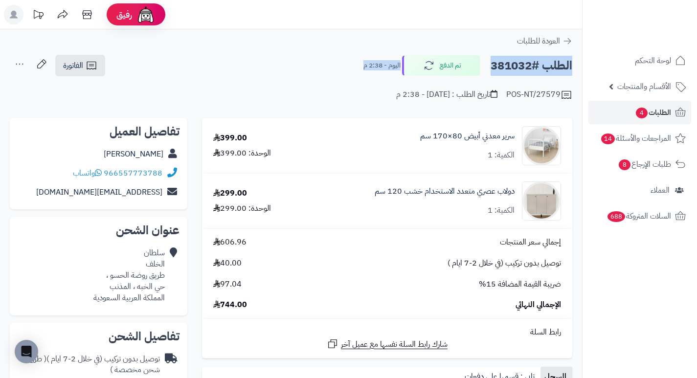
drag, startPoint x: 273, startPoint y: 91, endPoint x: 279, endPoint y: 45, distance: 46.4
drag, startPoint x: 279, startPoint y: 45, endPoint x: 266, endPoint y: 57, distance: 18.0
click at [266, 57] on div "الطلب #381032 تم الدفع اليوم - 2:38 م الفاتورة طباعة الفاتورة إرسال الفاتورة إل…" at bounding box center [291, 65] width 563 height 23
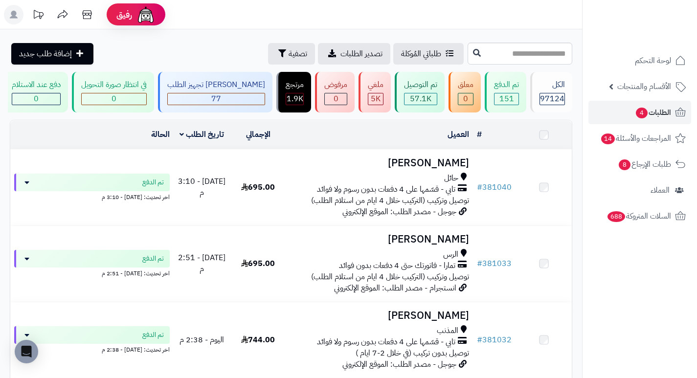
scroll to position [343, 0]
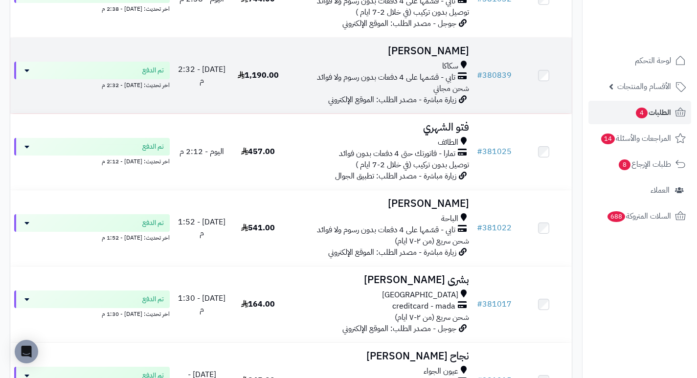
click at [414, 57] on h3 "[PERSON_NAME]" at bounding box center [379, 51] width 179 height 11
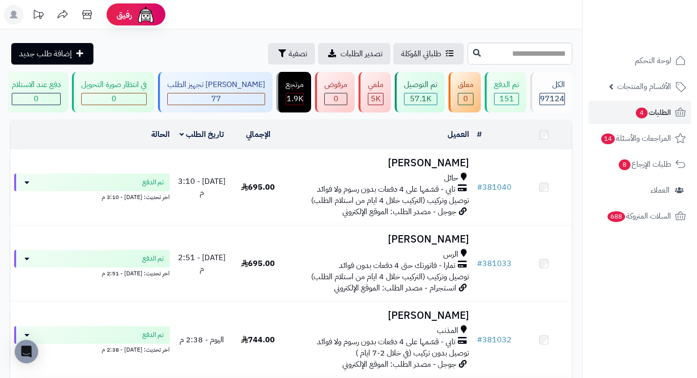
scroll to position [440, 0]
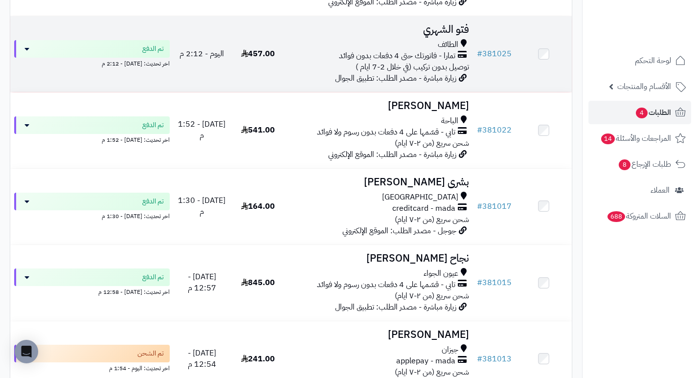
click at [460, 35] on h3 "فتو الشهري" at bounding box center [379, 29] width 179 height 11
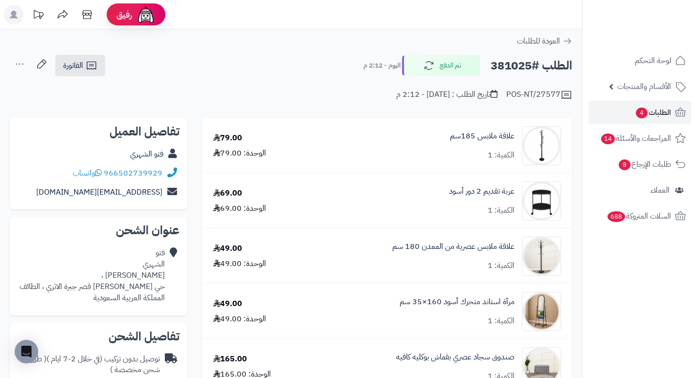
drag, startPoint x: 263, startPoint y: 66, endPoint x: 269, endPoint y: 39, distance: 27.7
click at [269, 39] on div "العودة للطلبات" at bounding box center [291, 41] width 582 height 12
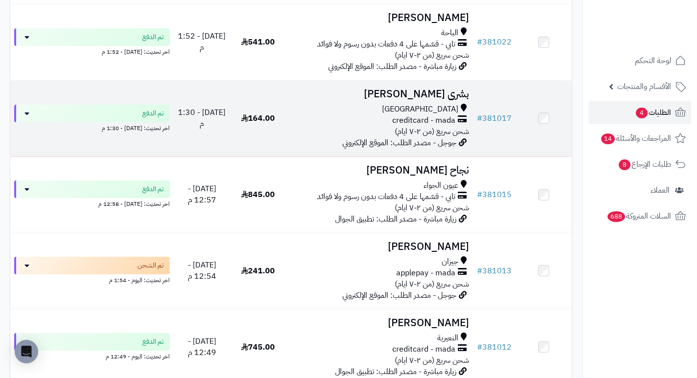
scroll to position [538, 0]
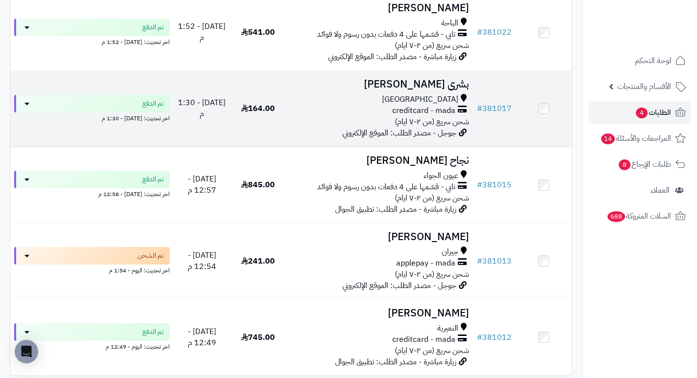
click at [430, 90] on h3 "بشرى المطيري" at bounding box center [379, 84] width 179 height 11
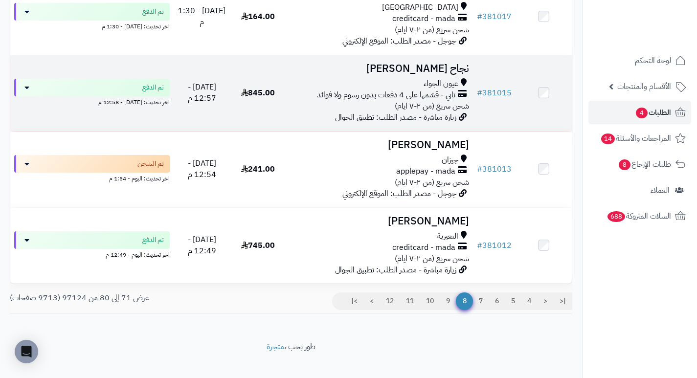
scroll to position [648, 0]
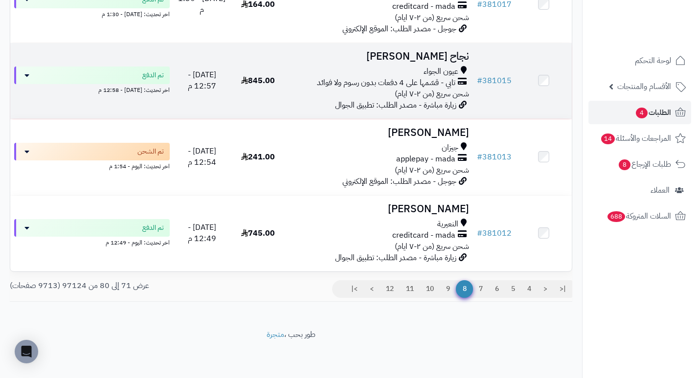
click at [462, 60] on h3 "نجاح عبدالعزيز" at bounding box center [379, 56] width 179 height 11
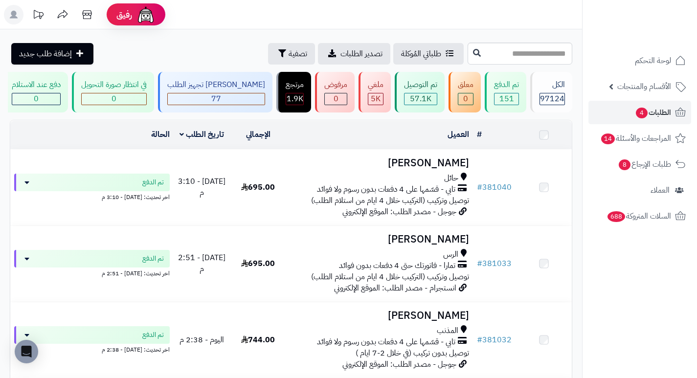
scroll to position [648, 0]
